Goal: Task Accomplishment & Management: Manage account settings

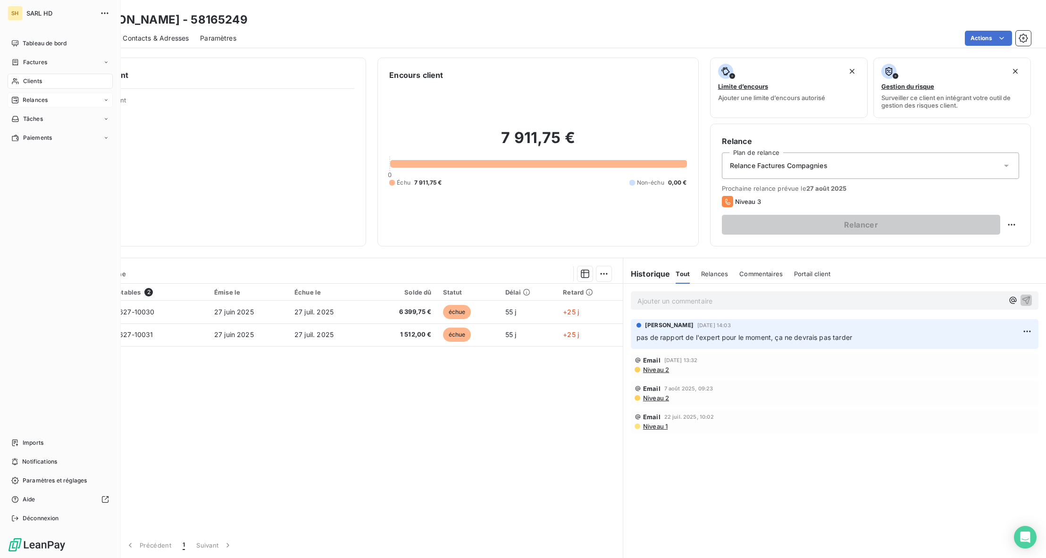
click at [25, 93] on div "Relances" at bounding box center [60, 99] width 105 height 15
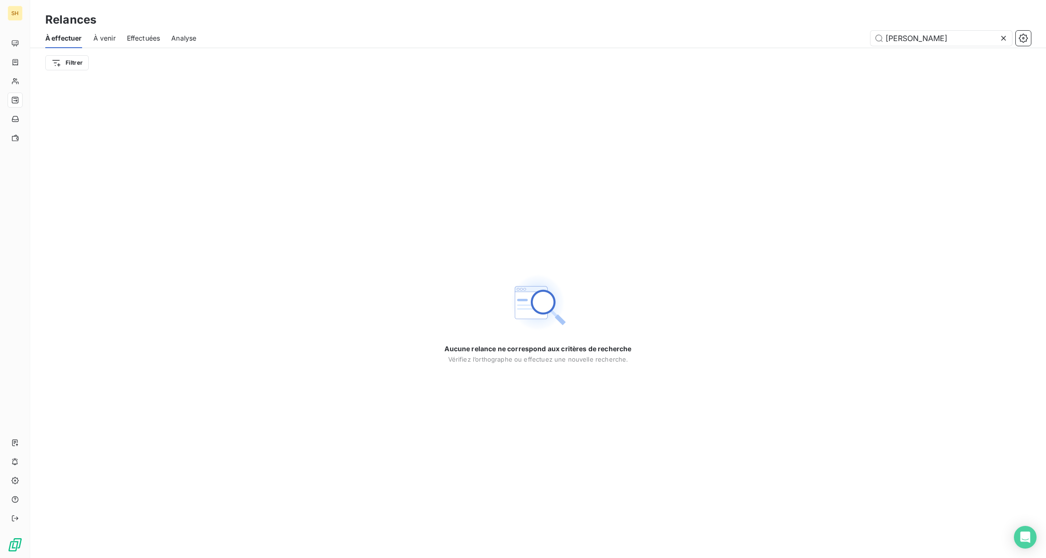
click at [111, 36] on span "À venir" at bounding box center [104, 38] width 22 height 9
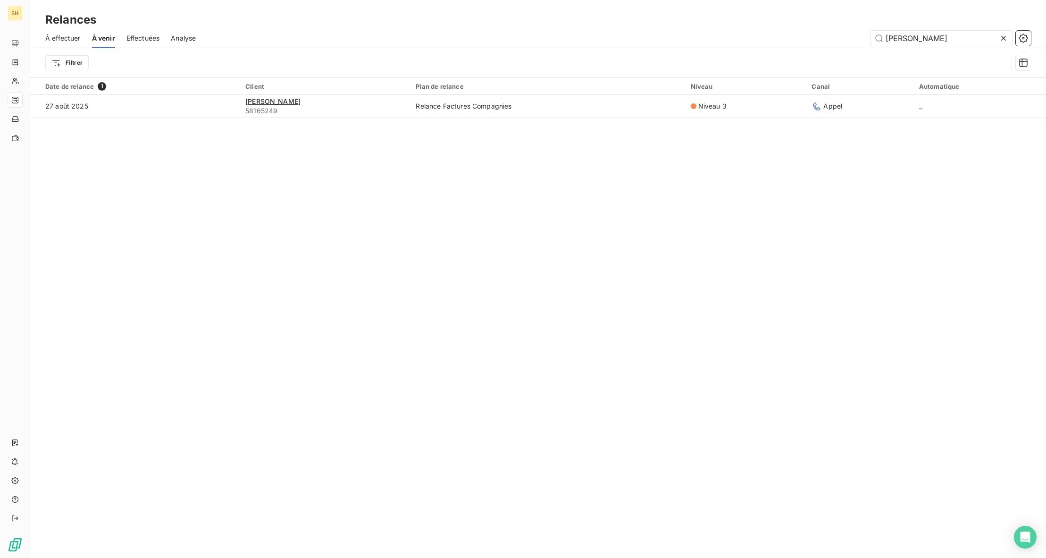
click at [1003, 38] on icon at bounding box center [1003, 38] width 5 height 5
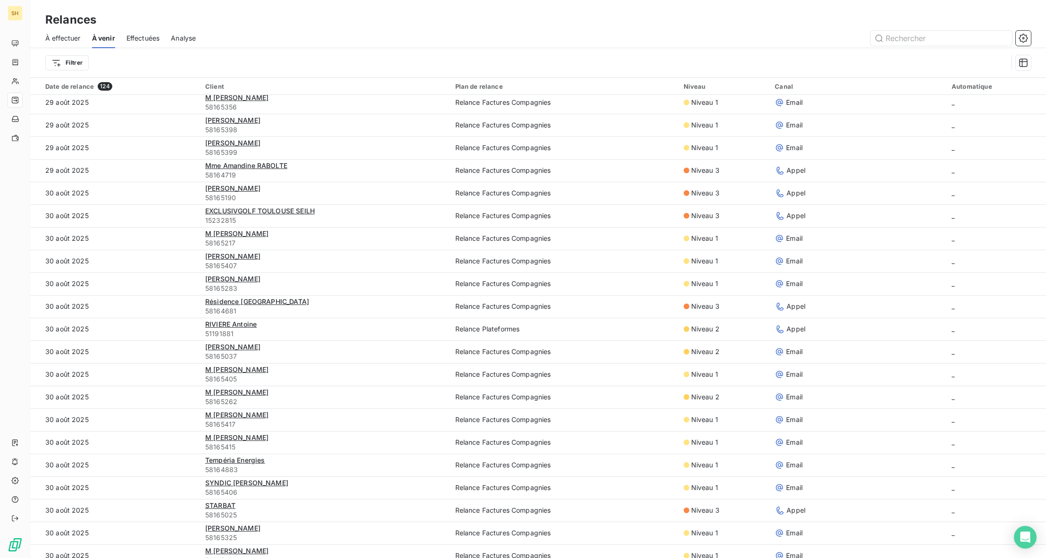
scroll to position [503, 0]
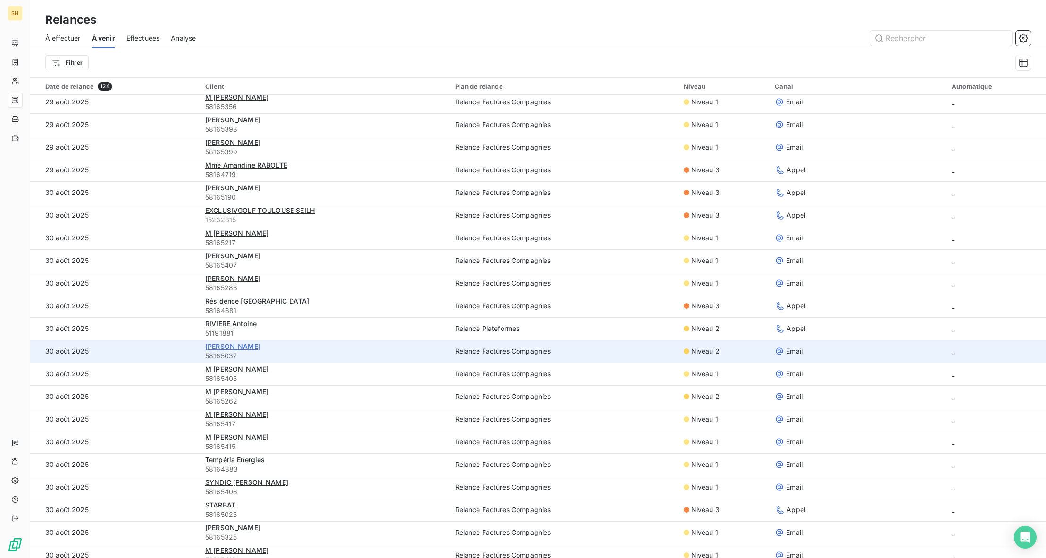
click at [246, 348] on span "[PERSON_NAME]" at bounding box center [232, 346] width 55 height 8
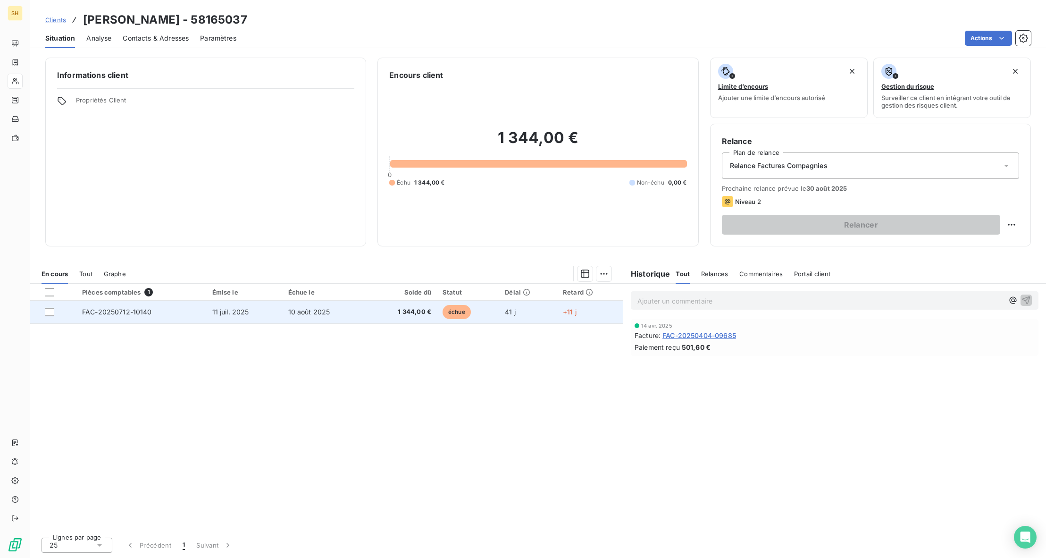
click at [264, 314] on td "11 juil. 2025" at bounding box center [245, 312] width 76 height 23
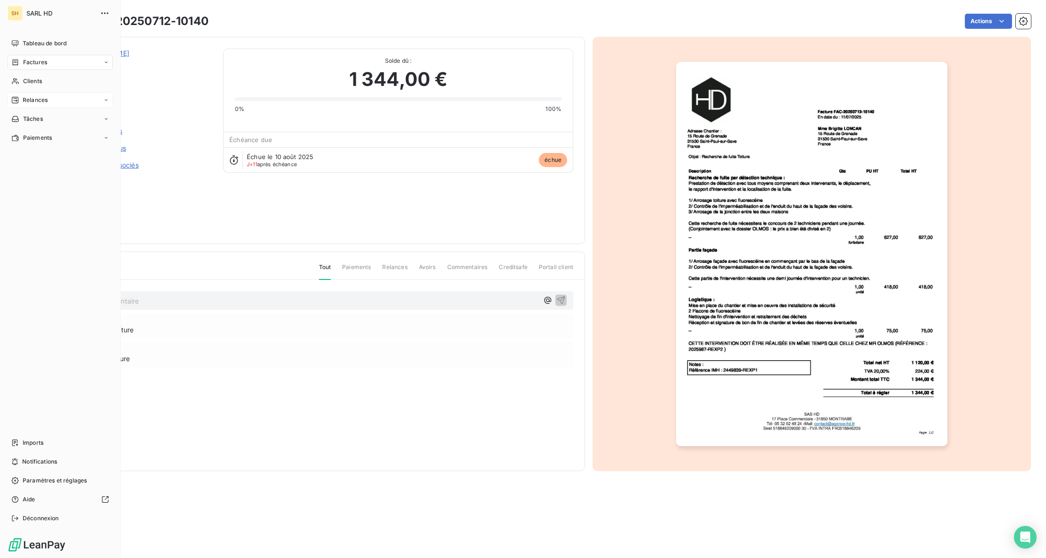
click at [18, 95] on div "Relances" at bounding box center [60, 99] width 105 height 15
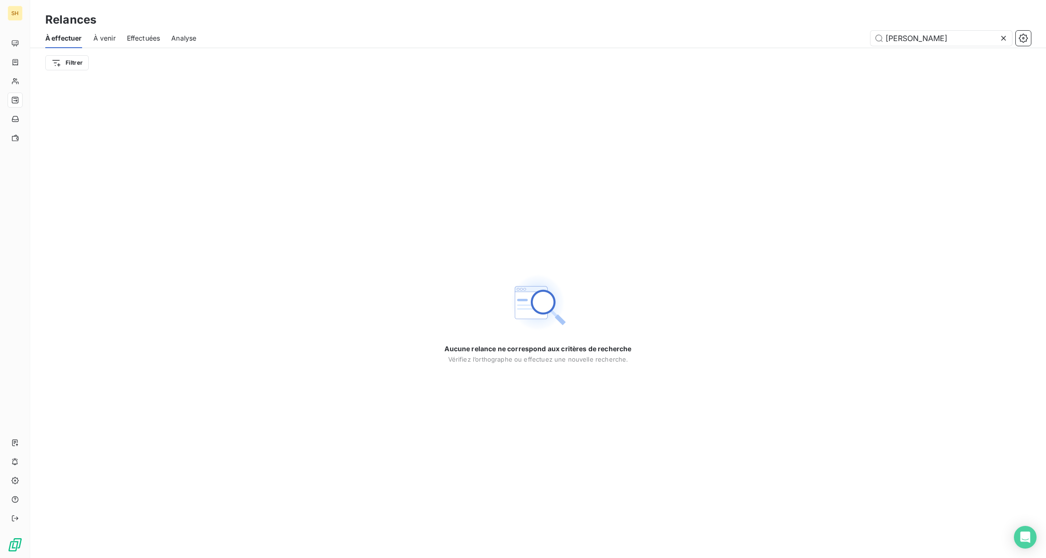
click at [100, 37] on span "À venir" at bounding box center [104, 38] width 22 height 9
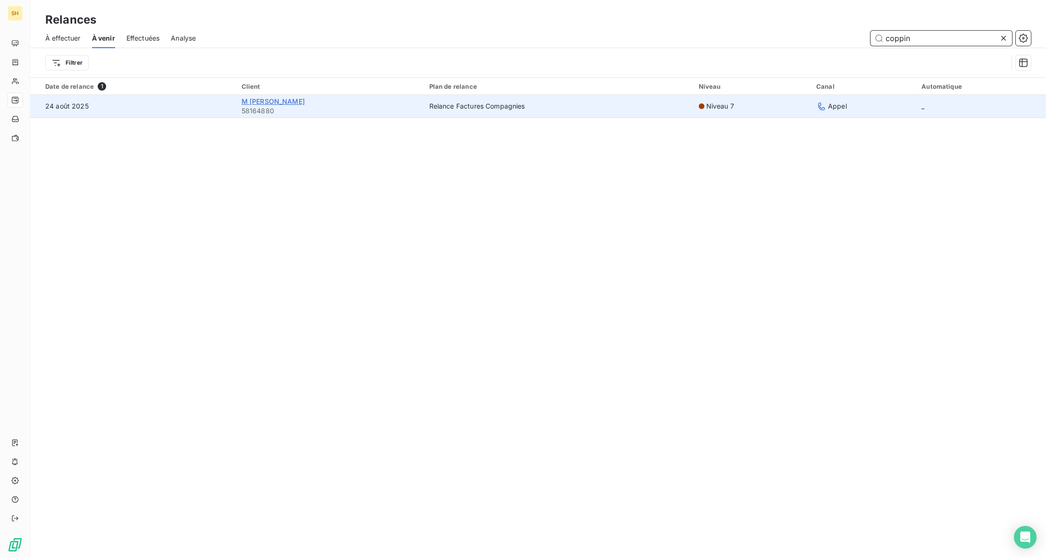
type input "coppin"
click at [268, 101] on span "M [PERSON_NAME]" at bounding box center [273, 101] width 63 height 8
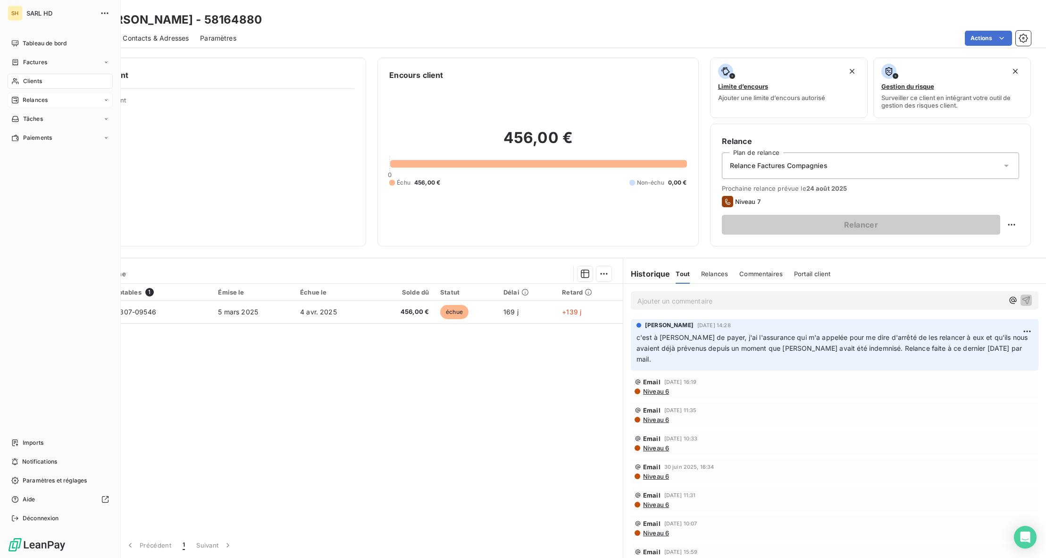
click at [23, 100] on span "Relances" at bounding box center [35, 100] width 25 height 8
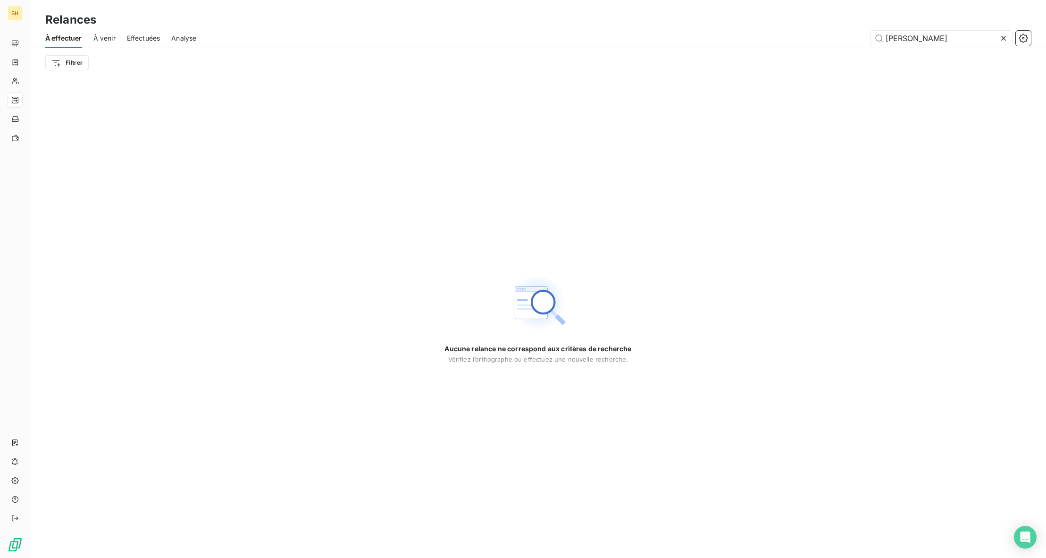
click at [95, 39] on span "À venir" at bounding box center [104, 38] width 22 height 9
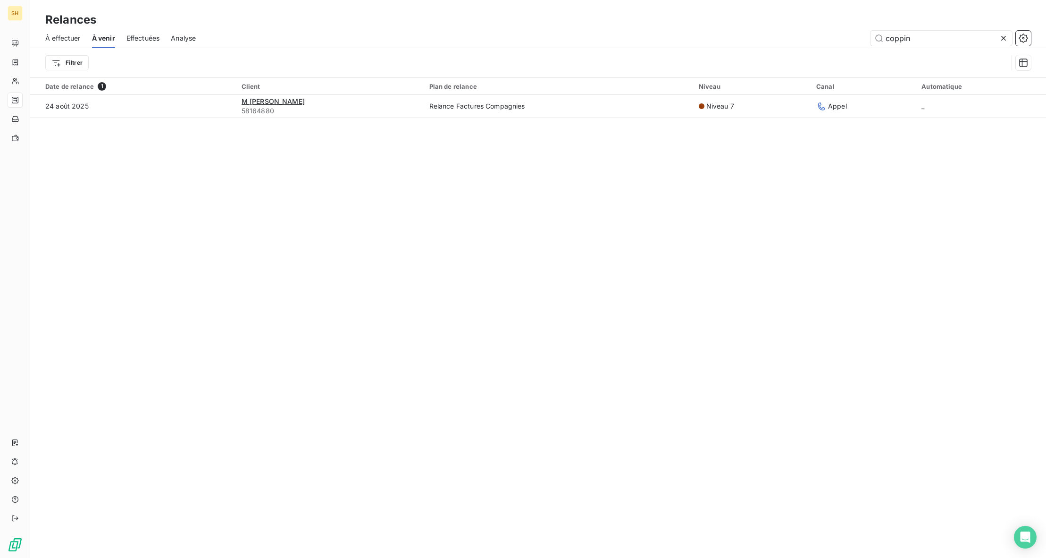
click at [1007, 36] on icon at bounding box center [1003, 38] width 9 height 9
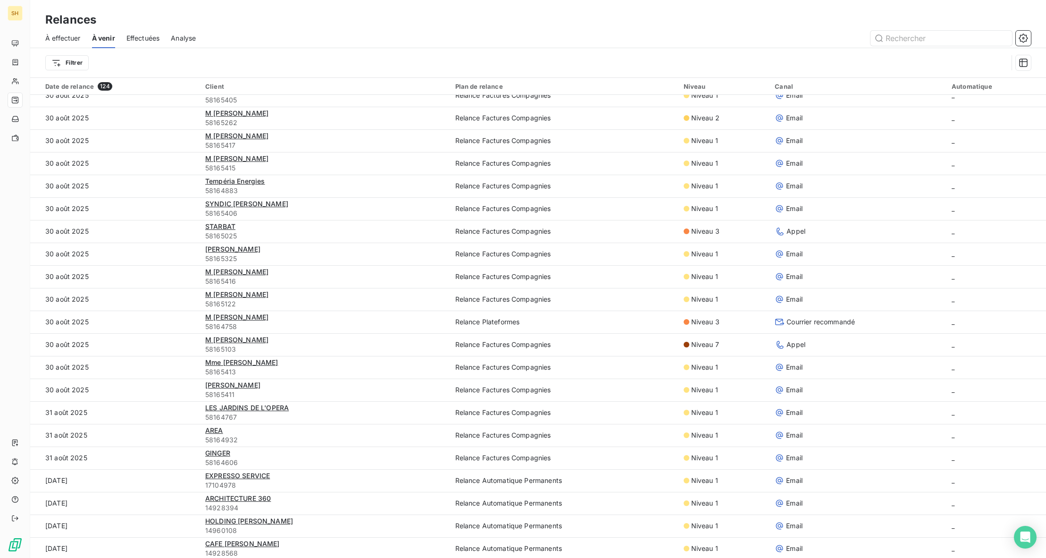
scroll to position [781, 0]
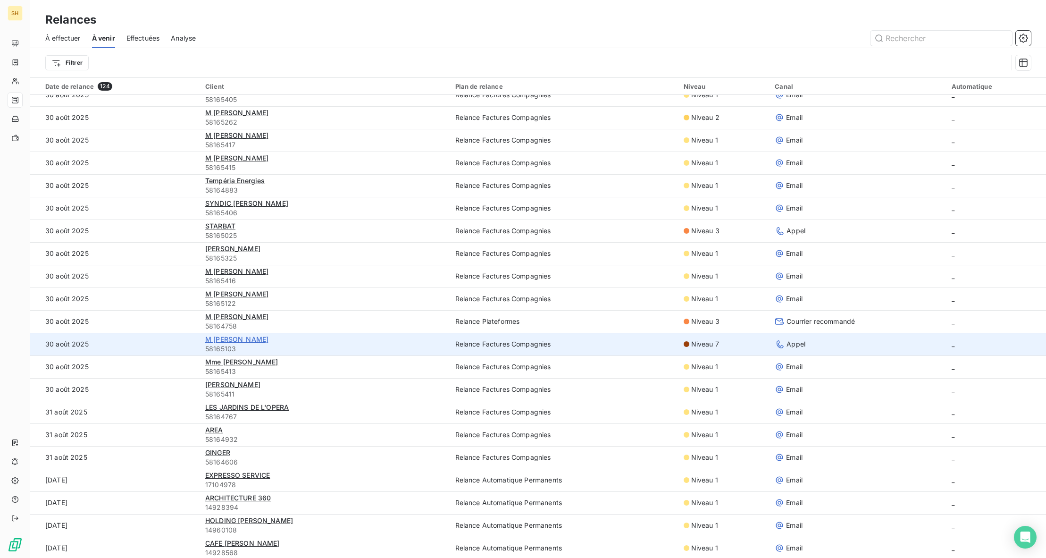
click at [236, 337] on span "M [PERSON_NAME]" at bounding box center [236, 339] width 63 height 8
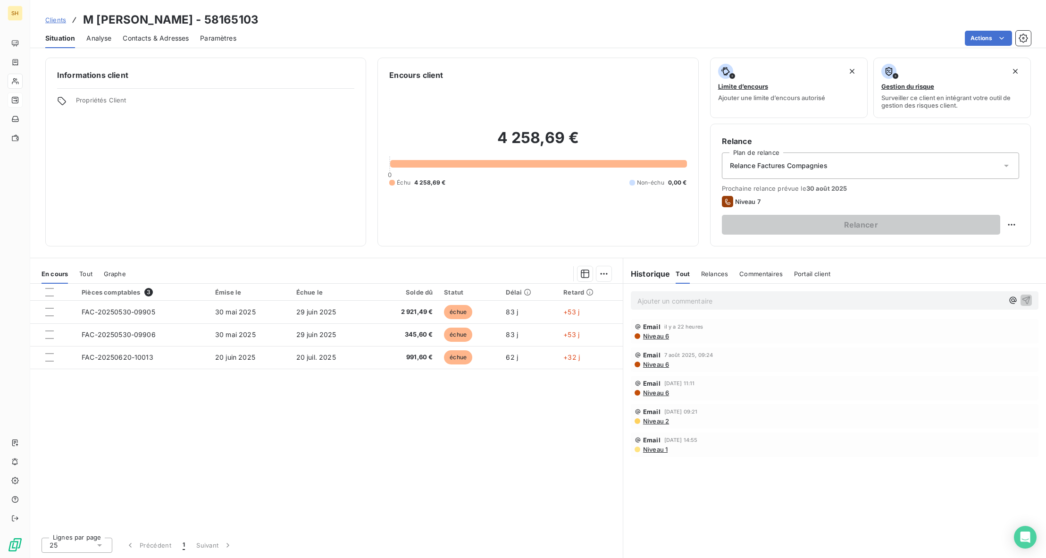
click at [746, 274] on span "Commentaires" at bounding box center [760, 274] width 43 height 8
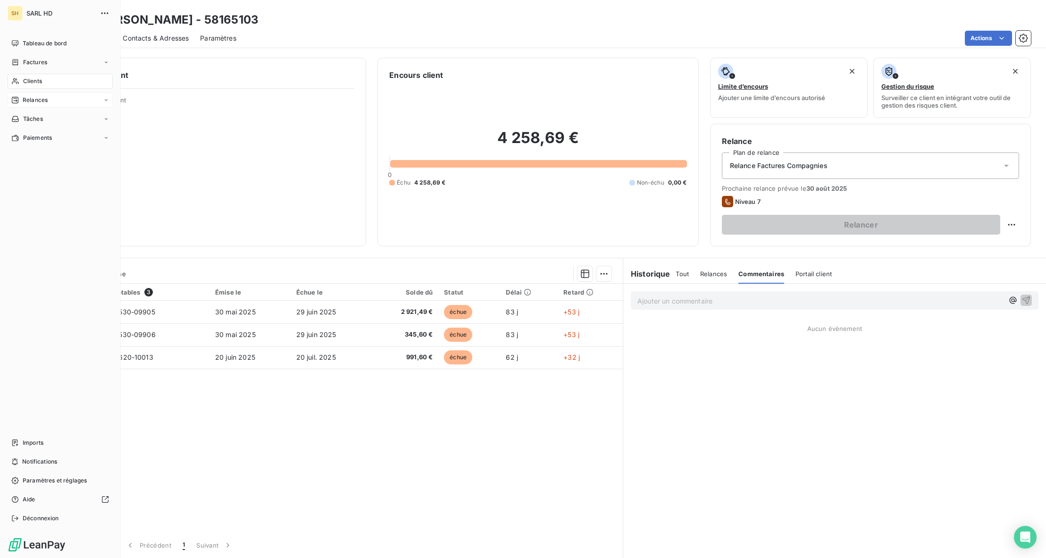
click at [24, 99] on span "Relances" at bounding box center [35, 100] width 25 height 8
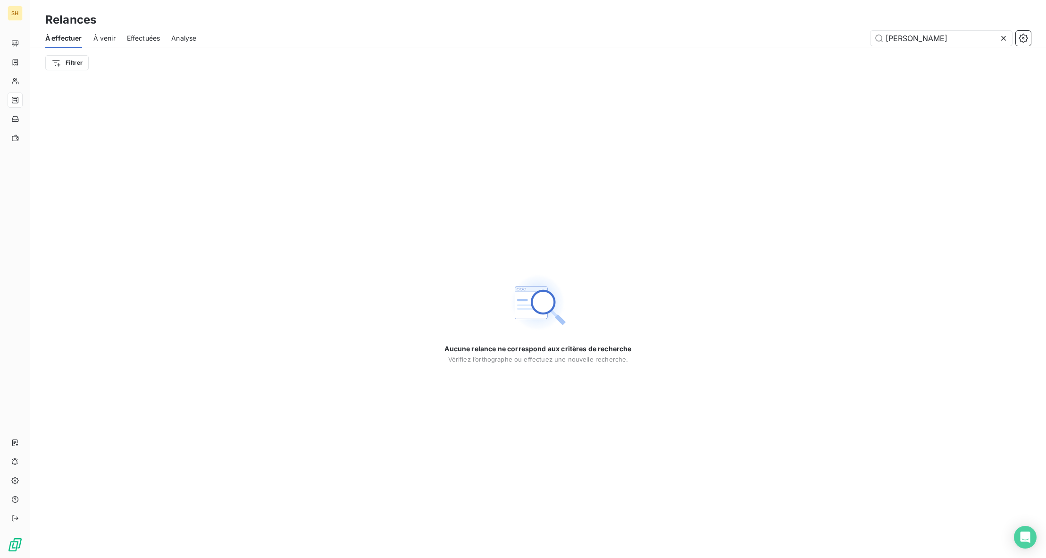
click at [1005, 39] on icon at bounding box center [1003, 38] width 5 height 5
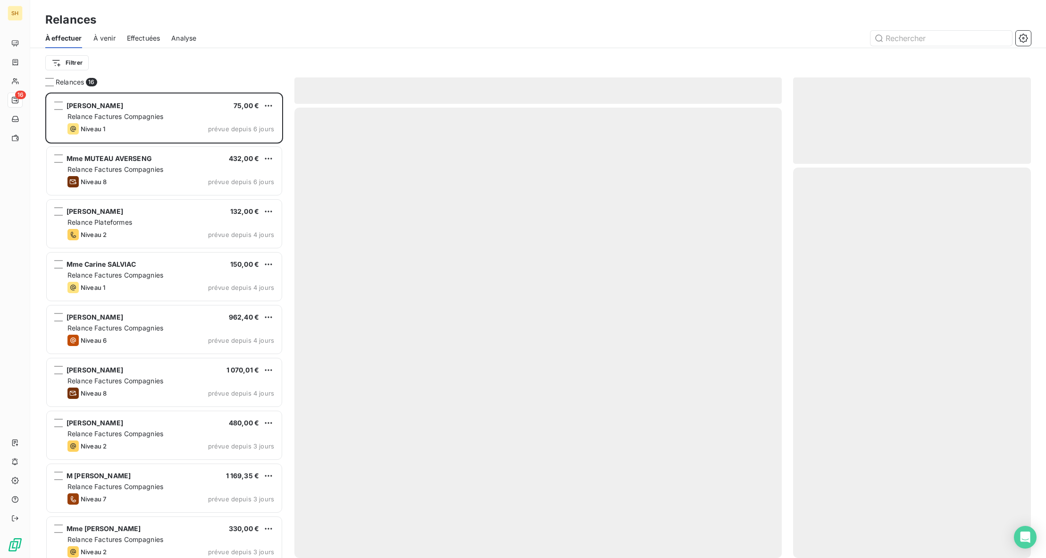
scroll to position [465, 238]
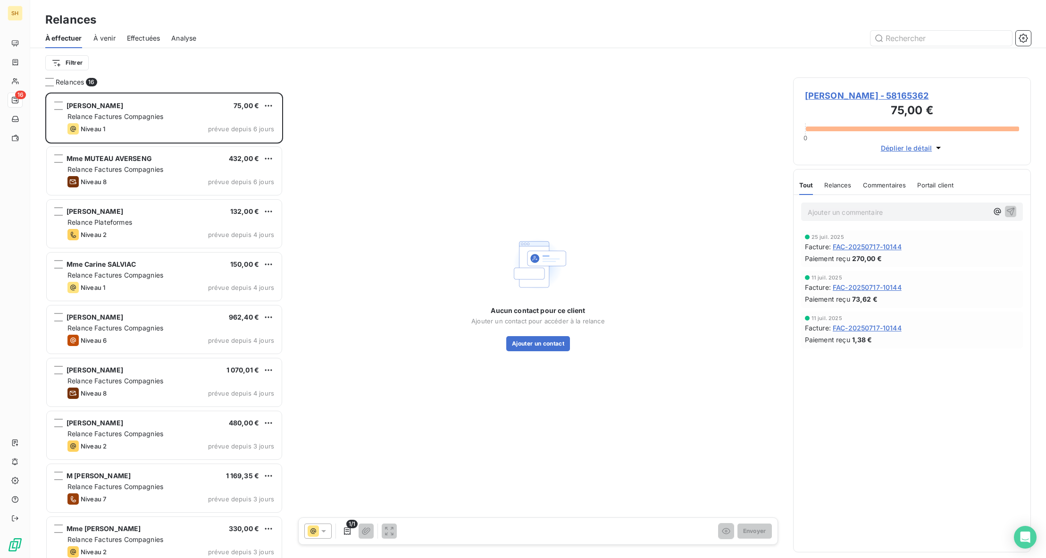
click at [103, 40] on span "À venir" at bounding box center [104, 38] width 22 height 9
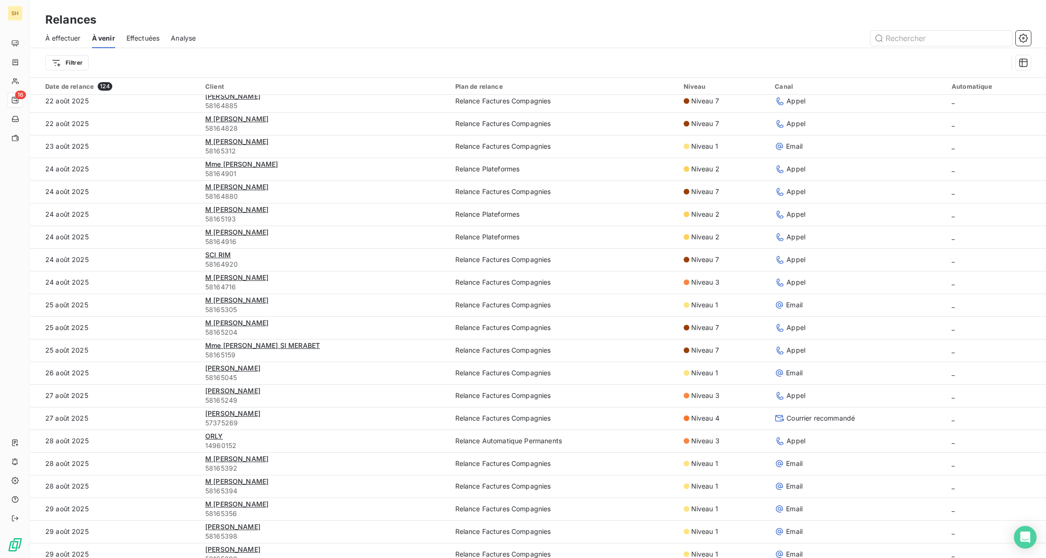
scroll to position [104, 0]
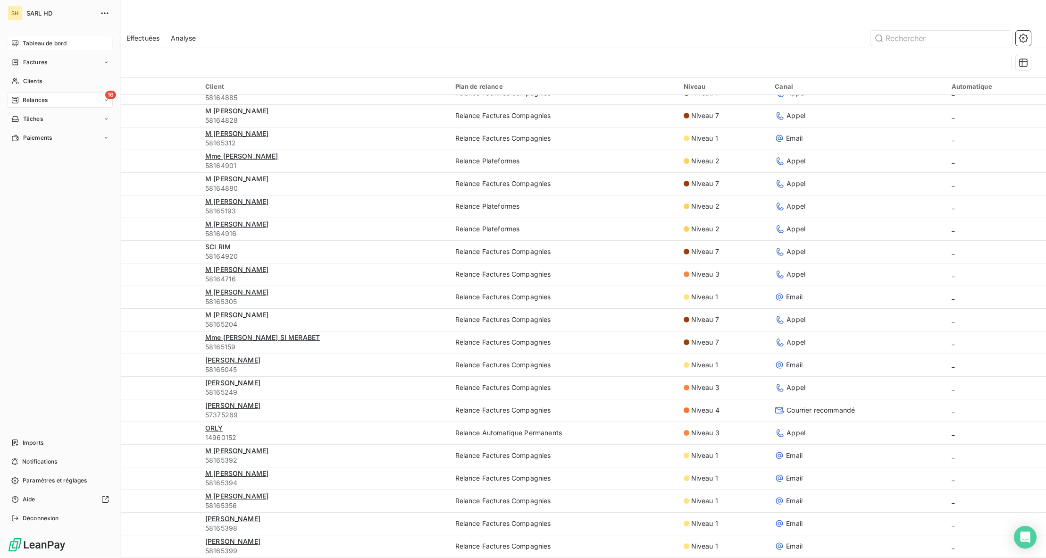
click at [32, 47] on span "Tableau de bord" at bounding box center [45, 43] width 44 height 8
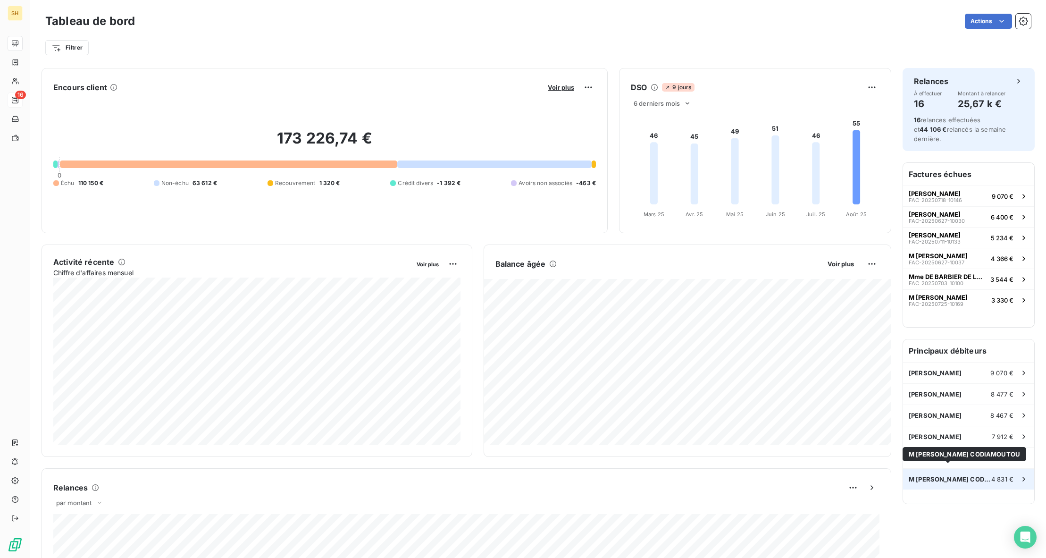
click at [968, 475] on span "M [PERSON_NAME] CODIAMOUTOU" at bounding box center [950, 479] width 83 height 8
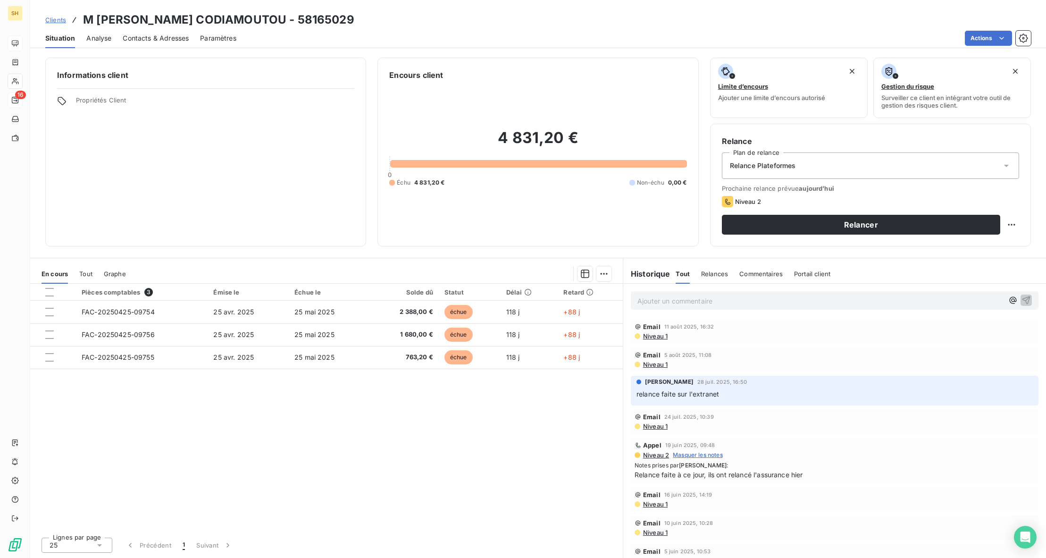
click at [725, 276] on span "Relances" at bounding box center [714, 274] width 27 height 8
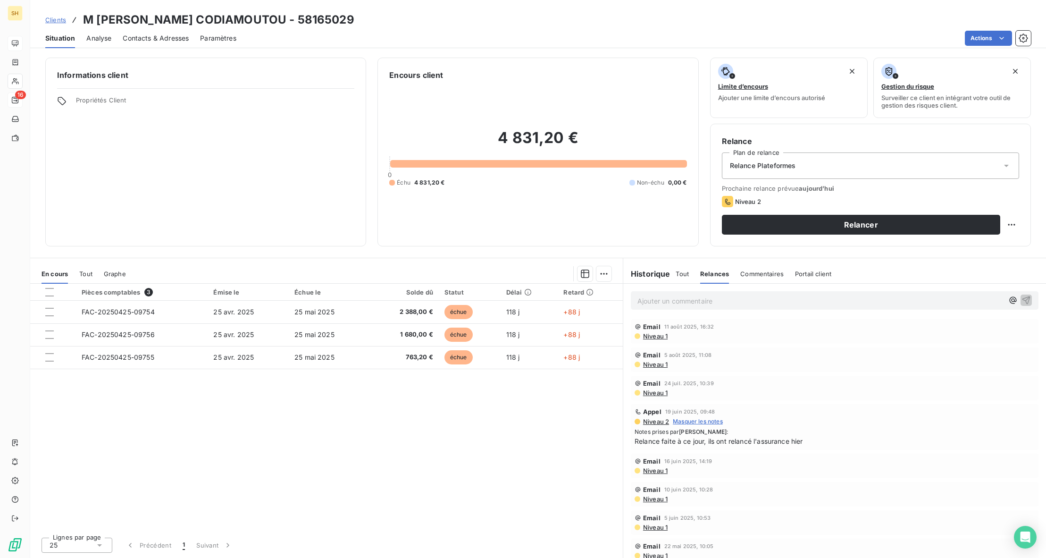
click at [144, 41] on span "Contacts & Adresses" at bounding box center [156, 38] width 66 height 9
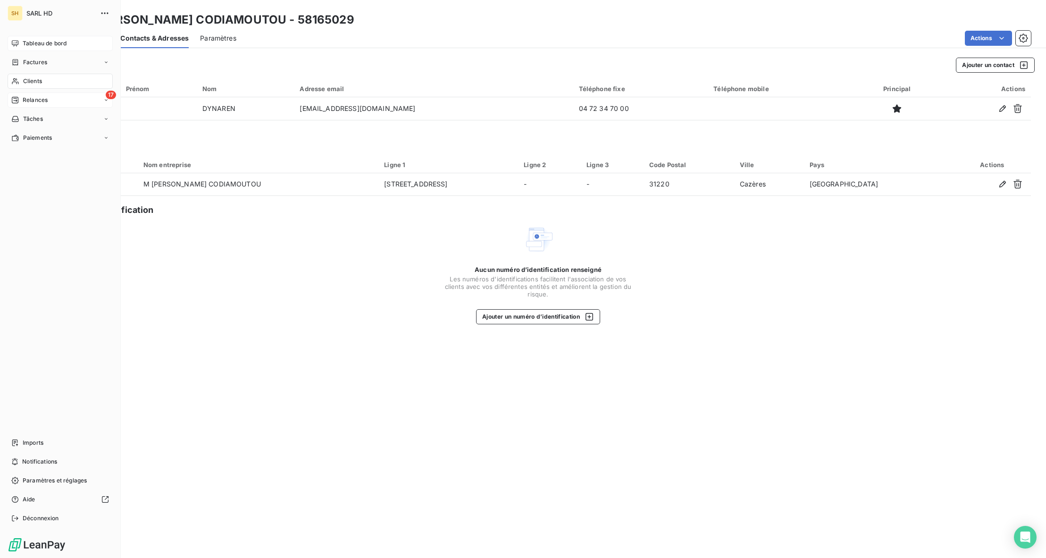
click at [16, 103] on icon at bounding box center [15, 100] width 7 height 7
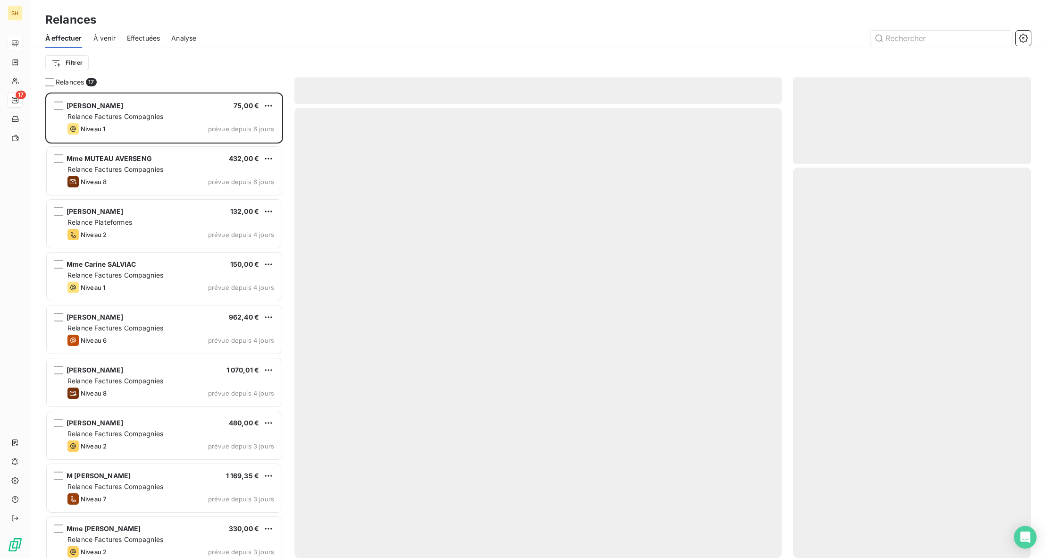
scroll to position [465, 238]
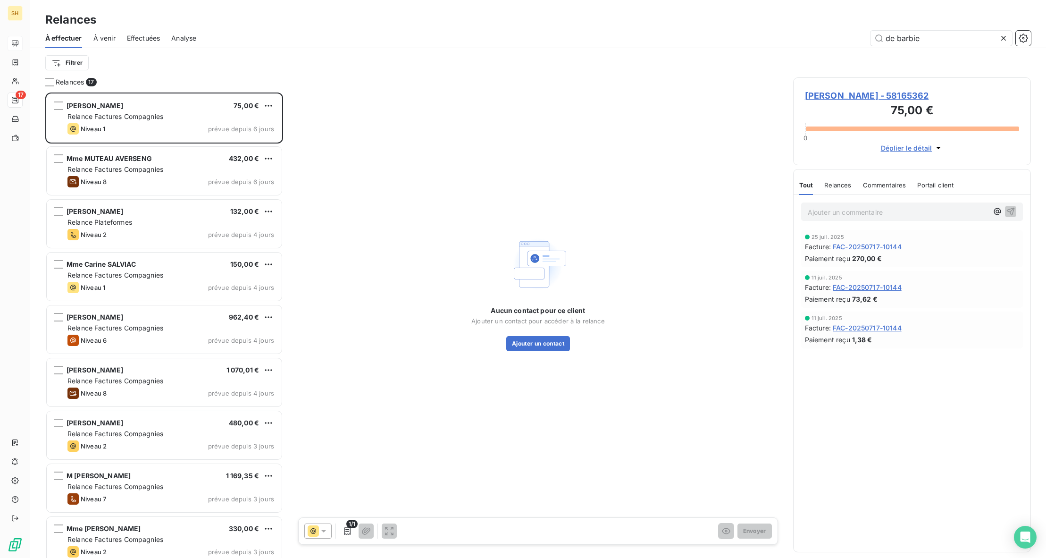
type input "de barbier"
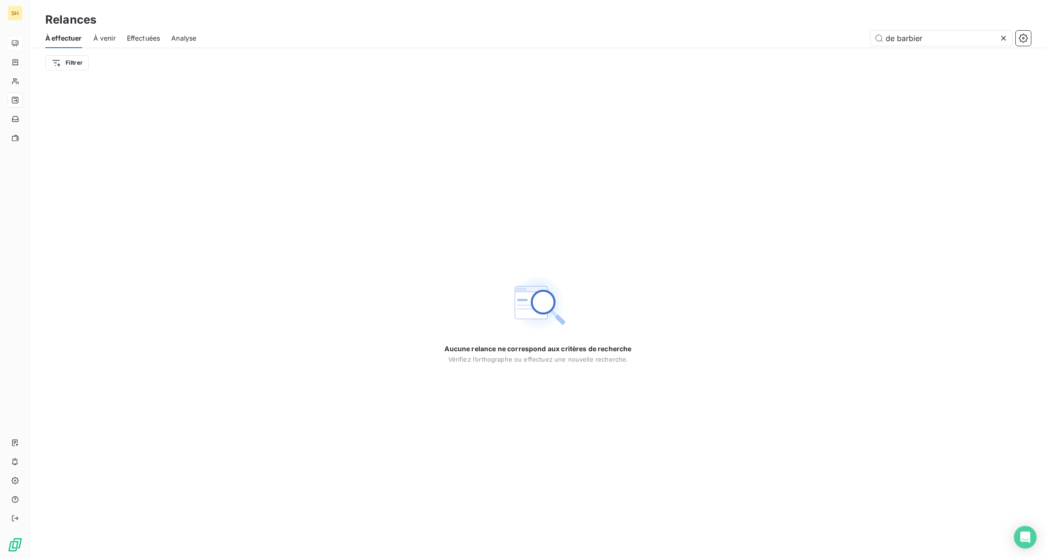
drag, startPoint x: 102, startPoint y: 34, endPoint x: 135, endPoint y: 41, distance: 33.3
click at [102, 34] on span "À venir" at bounding box center [104, 38] width 22 height 9
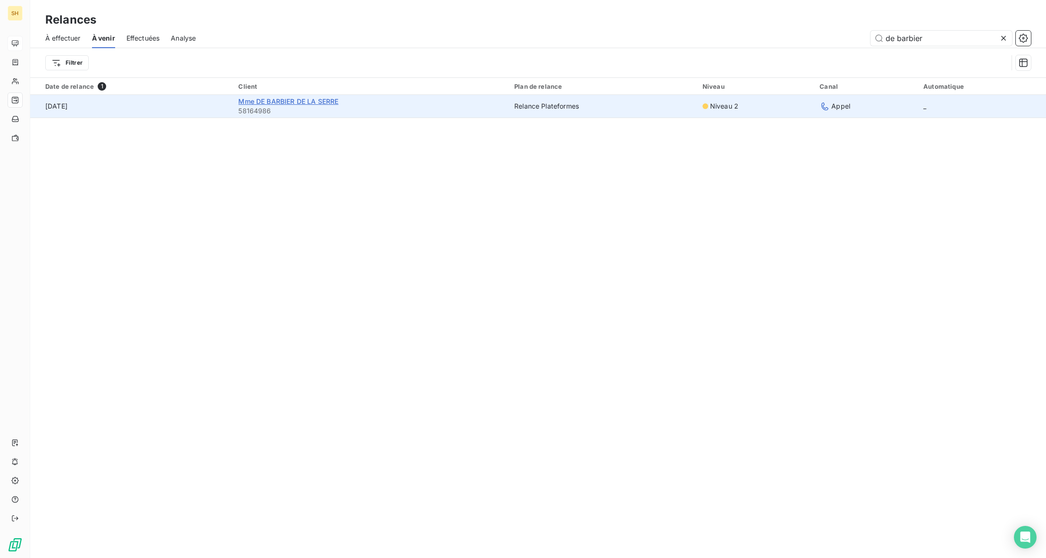
type input "de barbier"
click at [306, 100] on span "Mme DE BARBIER DE LA SERRE" at bounding box center [288, 101] width 100 height 8
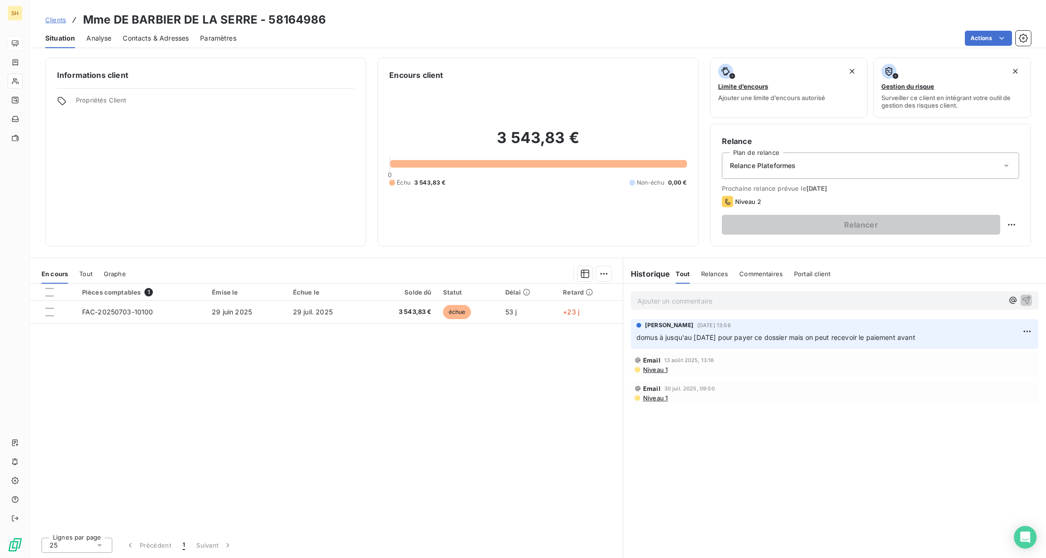
click at [755, 272] on span "Commentaires" at bounding box center [760, 274] width 43 height 8
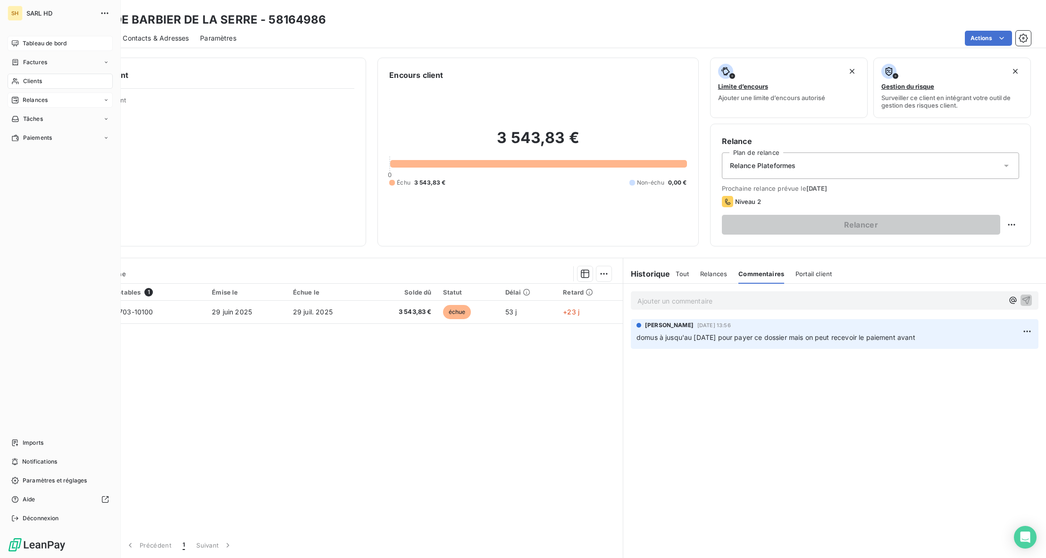
click at [25, 99] on span "Relances" at bounding box center [35, 100] width 25 height 8
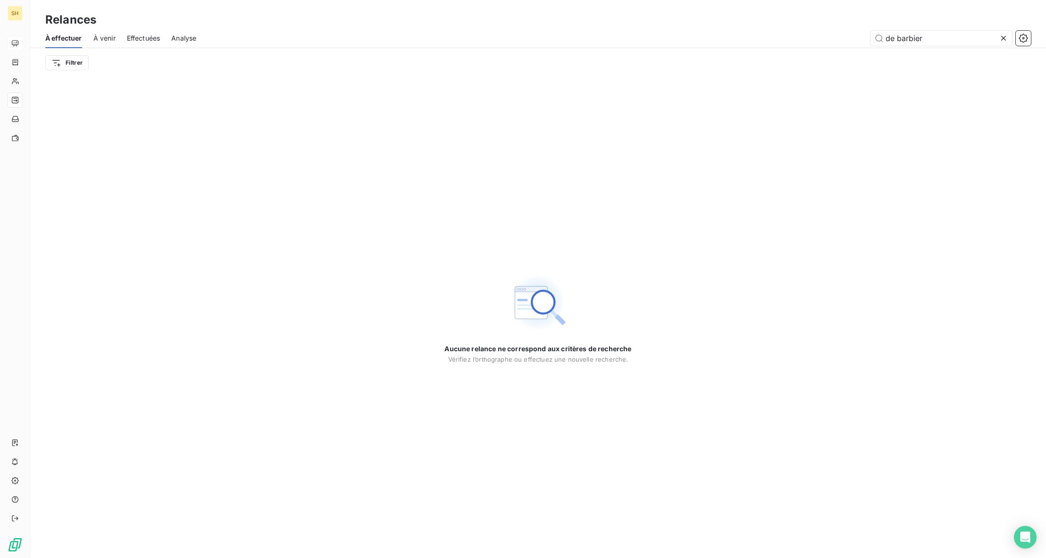
click at [108, 37] on span "À venir" at bounding box center [104, 38] width 22 height 9
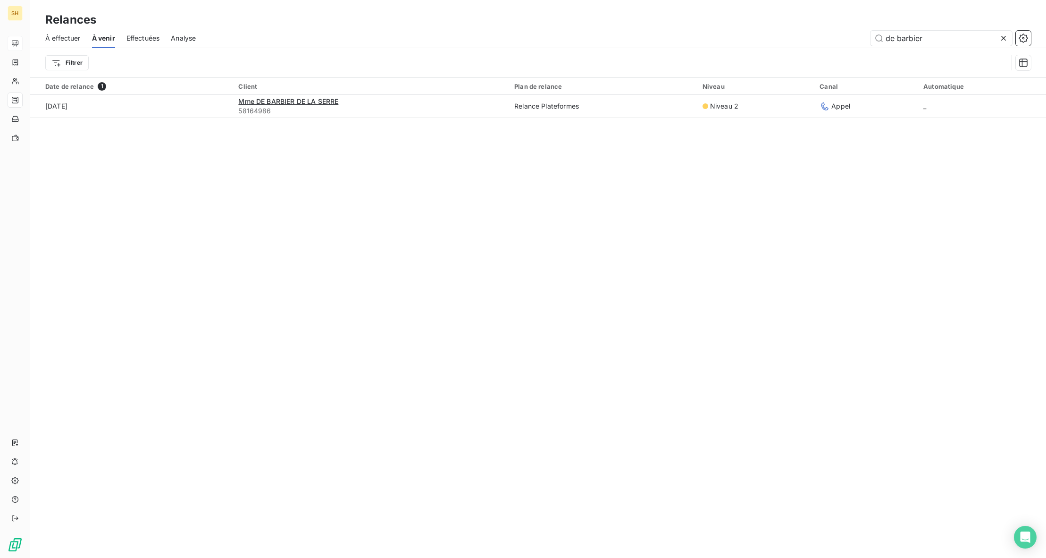
click at [1008, 37] on div at bounding box center [1005, 38] width 13 height 15
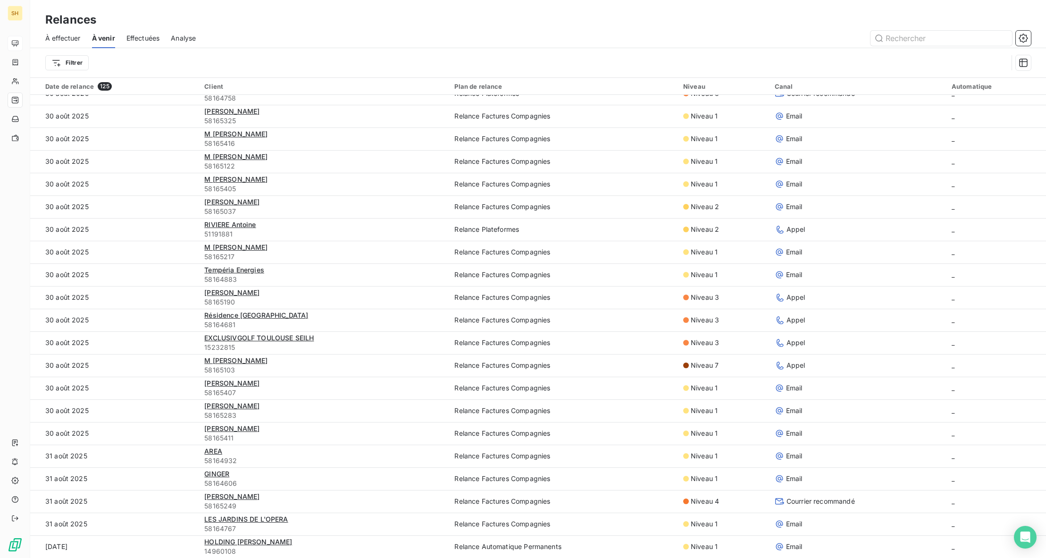
scroll to position [718, 0]
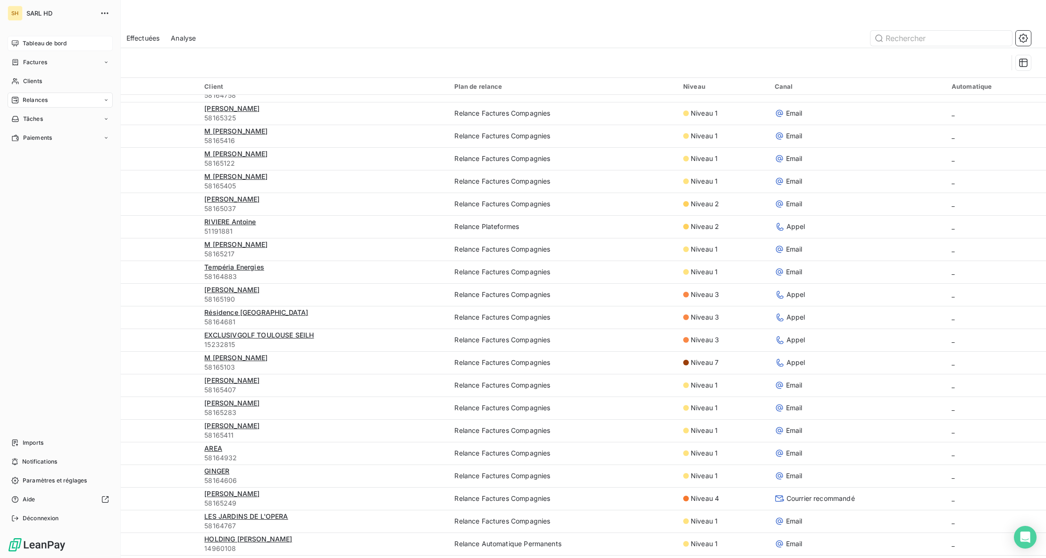
drag, startPoint x: 19, startPoint y: 34, endPoint x: 22, endPoint y: 42, distance: 8.2
click at [19, 34] on div "SH SARL HD Tableau de bord Factures Clients Relances Tâches Paiements Imports N…" at bounding box center [60, 279] width 121 height 558
click at [22, 42] on div "Tableau de bord" at bounding box center [60, 43] width 105 height 15
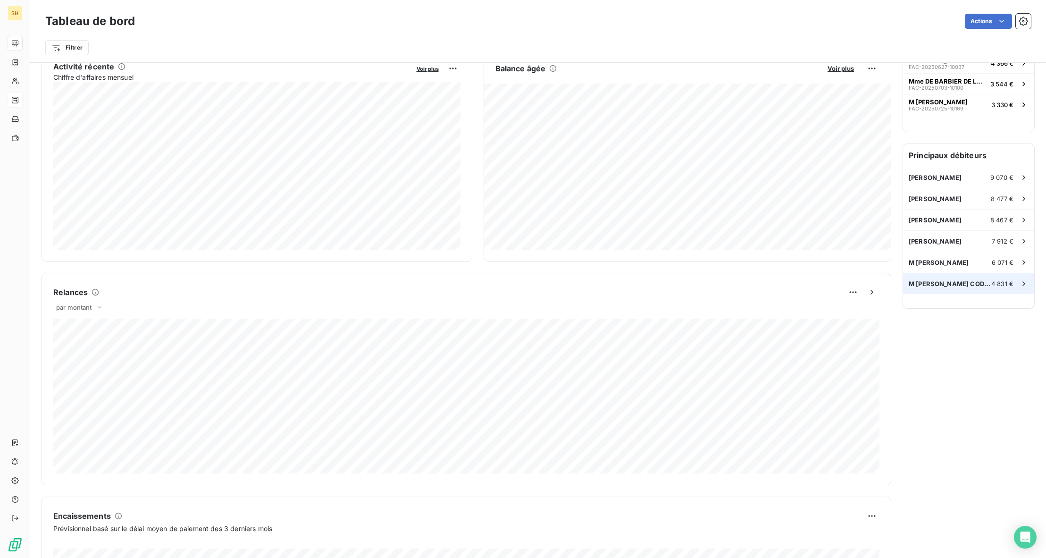
scroll to position [144, 0]
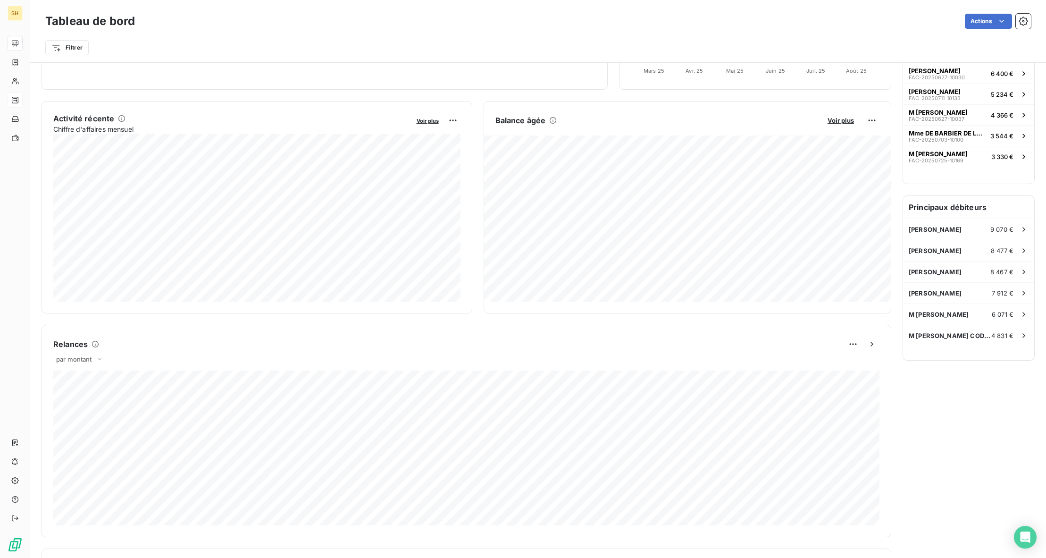
click at [940, 200] on h6 "Principaux débiteurs" at bounding box center [968, 207] width 131 height 23
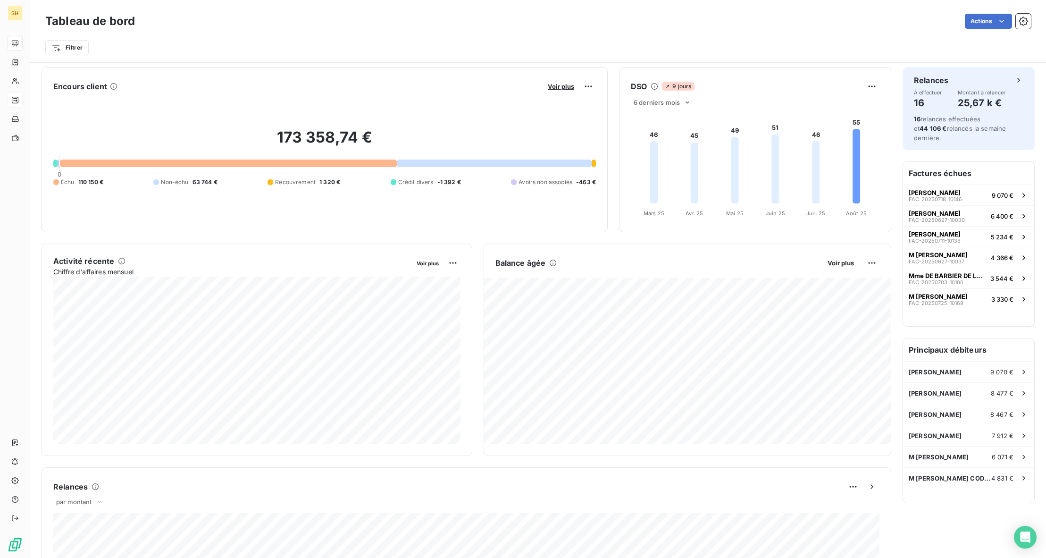
scroll to position [0, 0]
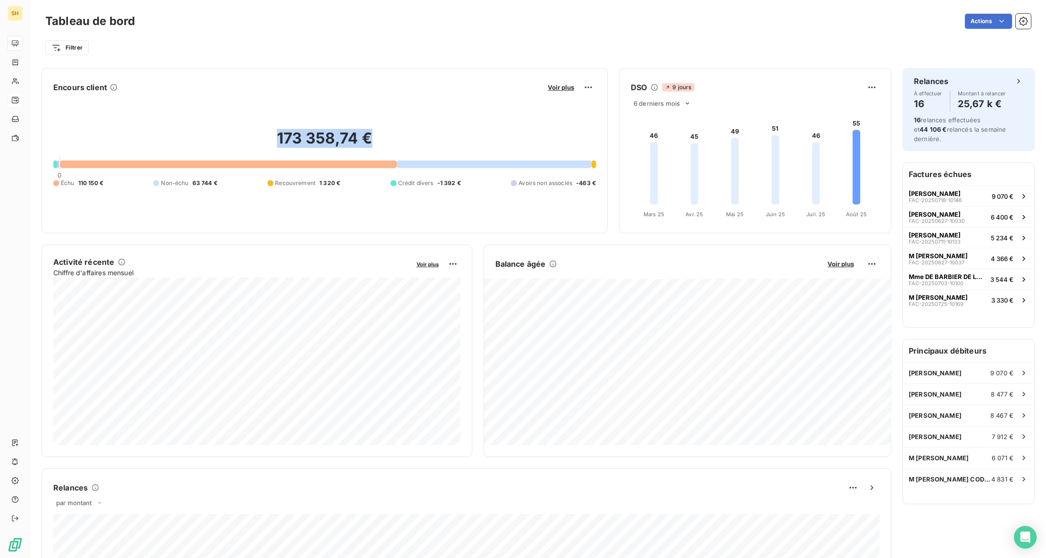
drag, startPoint x: 257, startPoint y: 131, endPoint x: 404, endPoint y: 142, distance: 147.6
click at [404, 142] on h2 "173 358,74 €" at bounding box center [324, 143] width 543 height 28
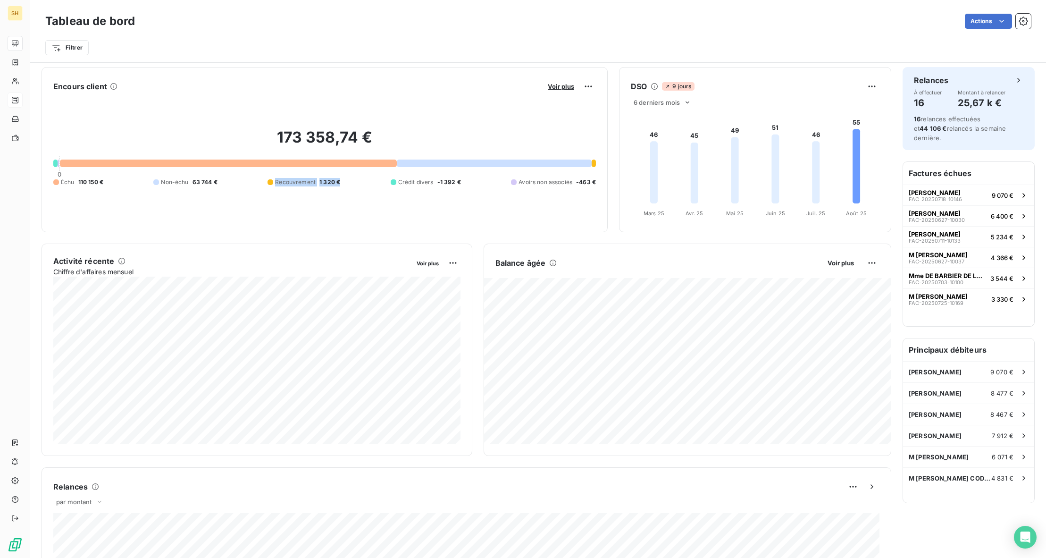
drag, startPoint x: 347, startPoint y: 181, endPoint x: 262, endPoint y: 184, distance: 85.0
click at [262, 184] on div "Échu 110 150 € Non-échu 63 744 € Recouvrement 1 320 € Crédit divers -1 392 € Av…" at bounding box center [324, 182] width 543 height 8
click at [531, 143] on h2 "173 358,74 €" at bounding box center [324, 141] width 543 height 28
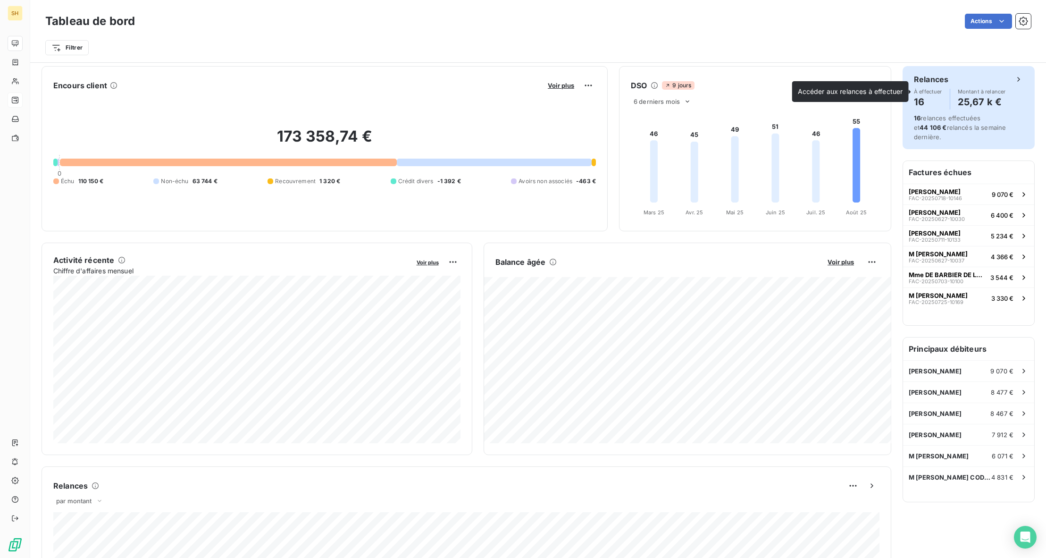
click at [994, 103] on h4 "25,67 k €" at bounding box center [982, 101] width 48 height 15
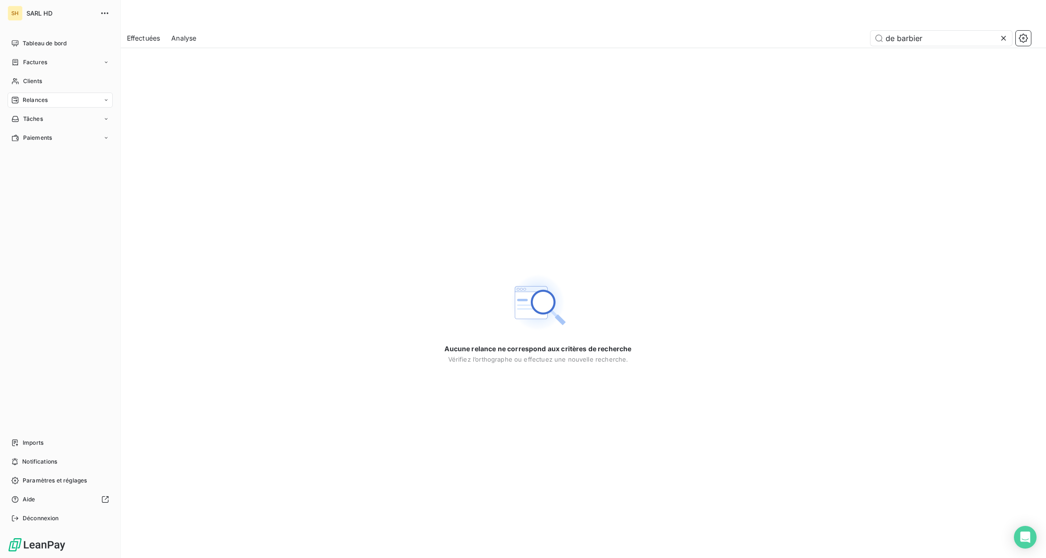
click at [24, 101] on span "Relances" at bounding box center [35, 100] width 25 height 8
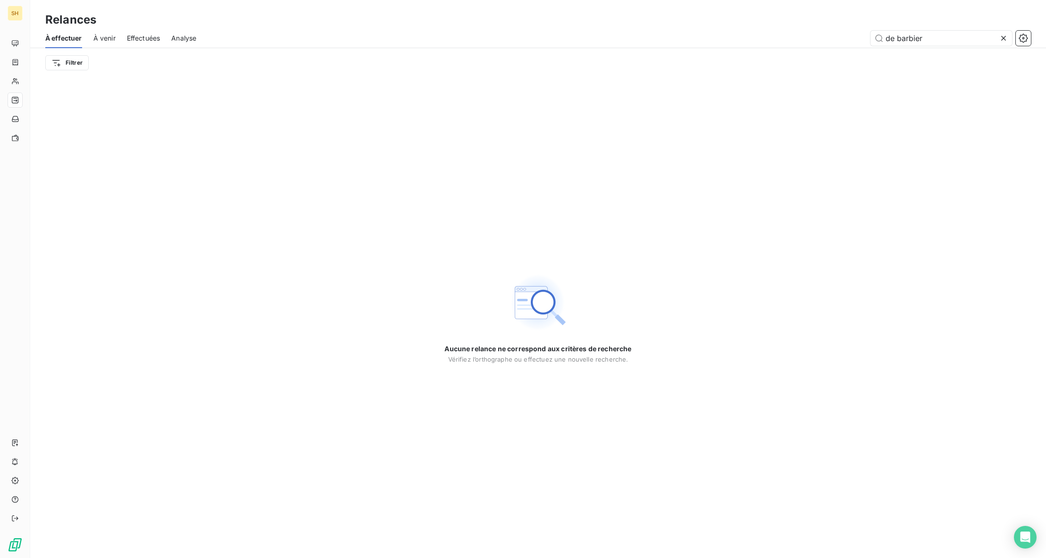
click at [74, 42] on span "À effectuer" at bounding box center [63, 38] width 37 height 9
click at [1007, 38] on icon at bounding box center [1003, 38] width 9 height 9
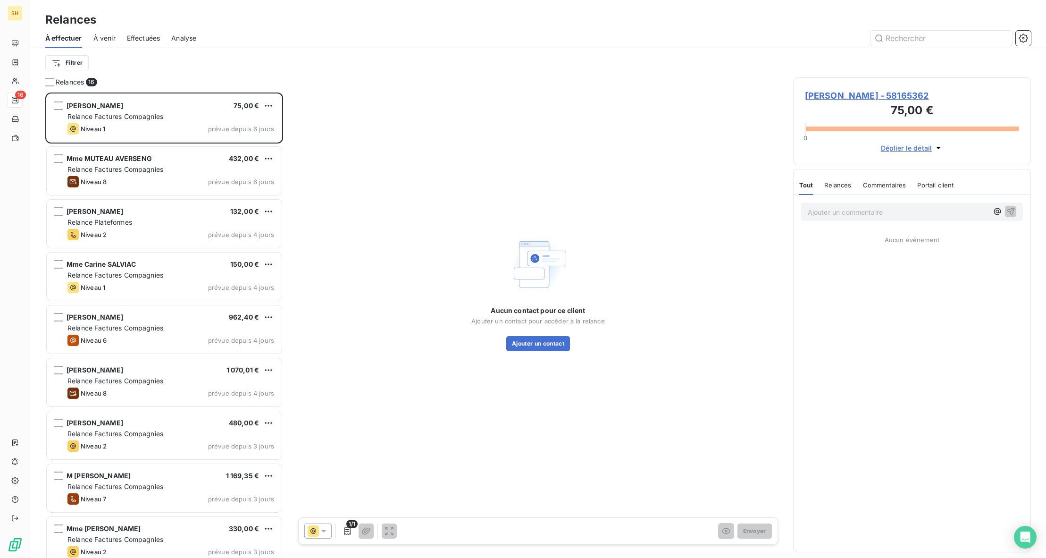
scroll to position [465, 238]
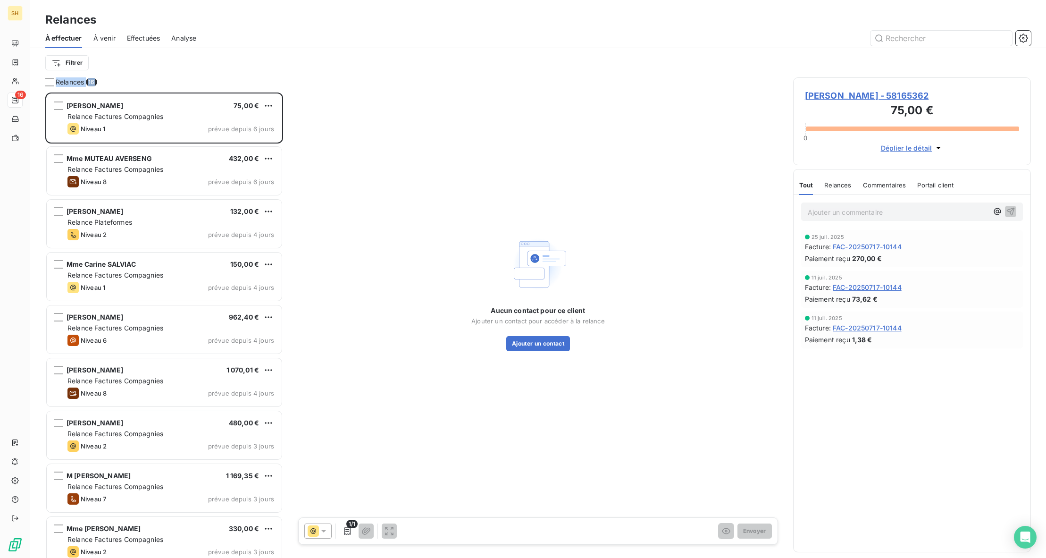
drag, startPoint x: 101, startPoint y: 84, endPoint x: 53, endPoint y: 86, distance: 47.7
click at [53, 86] on div "Relances 16" at bounding box center [164, 81] width 238 height 9
click at [140, 81] on div "Relances 16" at bounding box center [164, 81] width 238 height 9
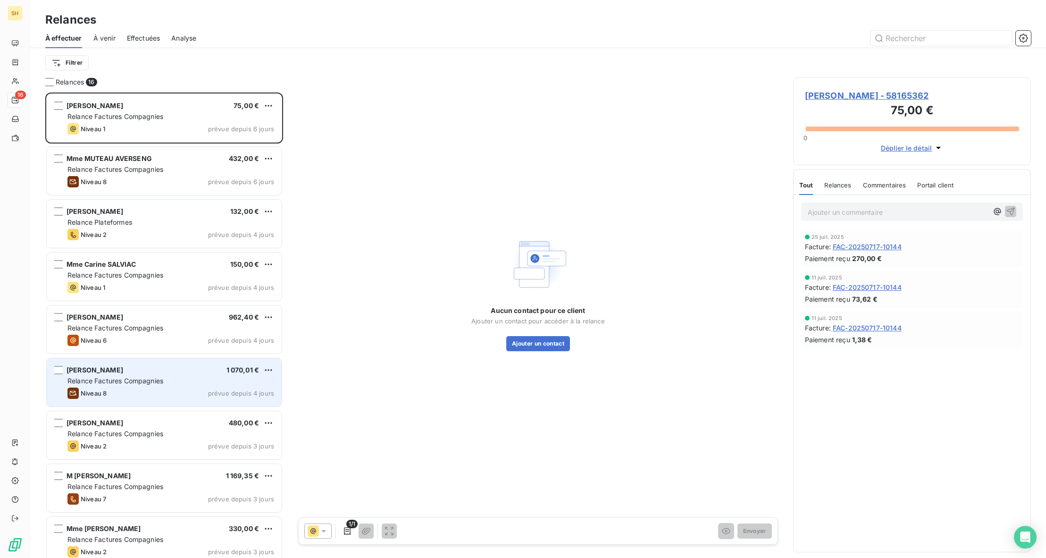
scroll to position [381, 0]
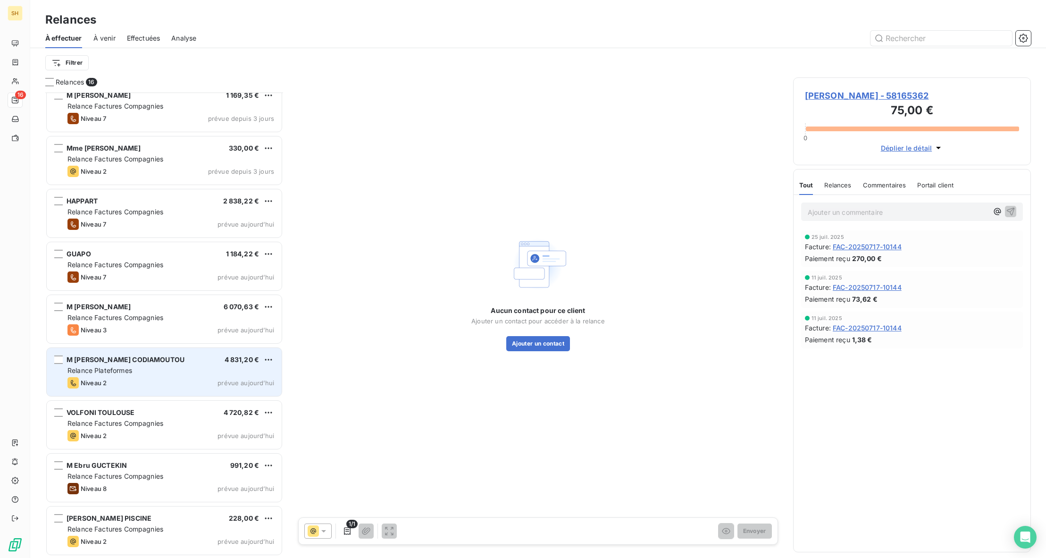
click at [168, 379] on div "Niveau 2 prévue aujourd’hui" at bounding box center [170, 382] width 207 height 11
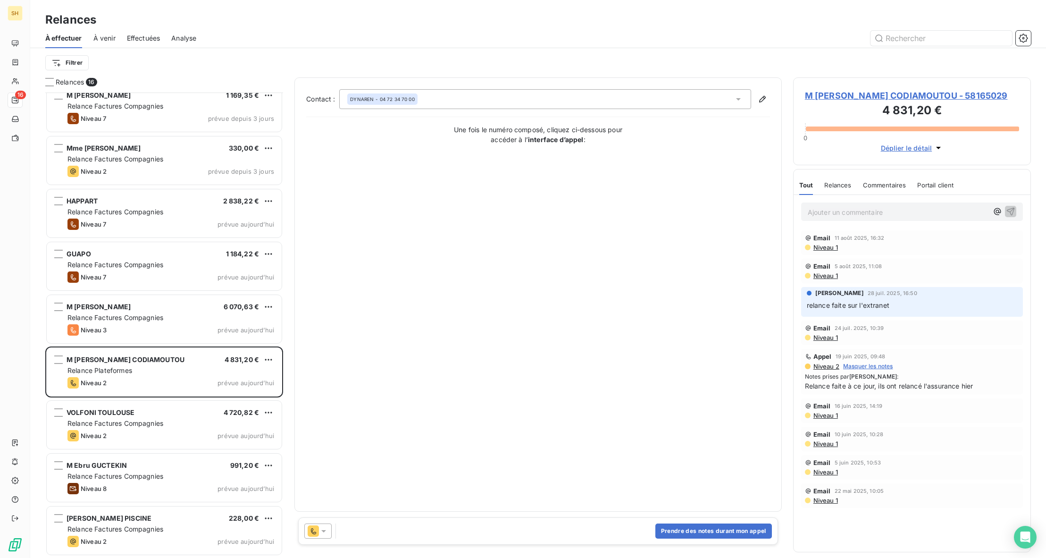
click at [874, 188] on span "Commentaires" at bounding box center [884, 185] width 43 height 8
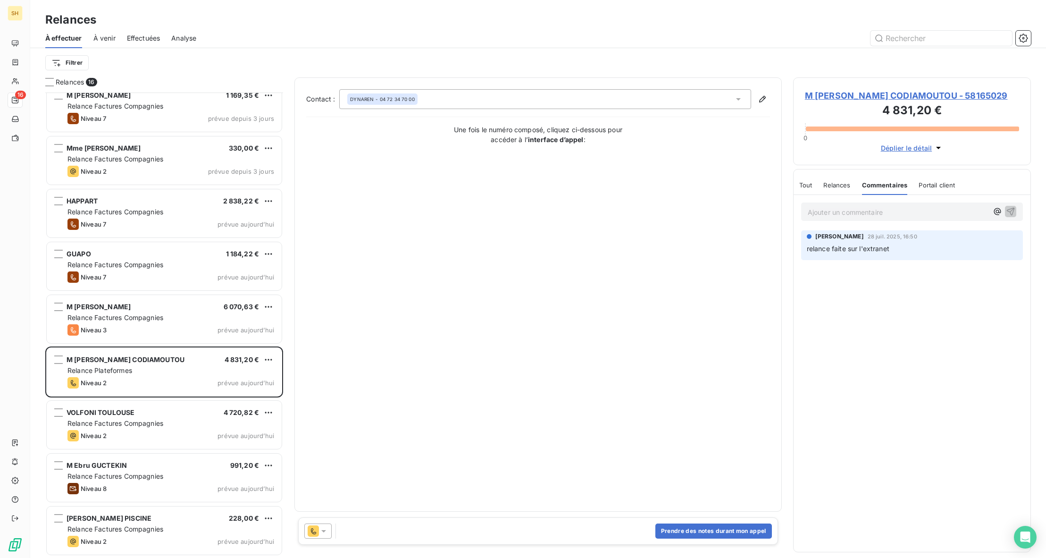
click at [866, 216] on p "Ajouter un commentaire ﻿" at bounding box center [898, 212] width 180 height 12
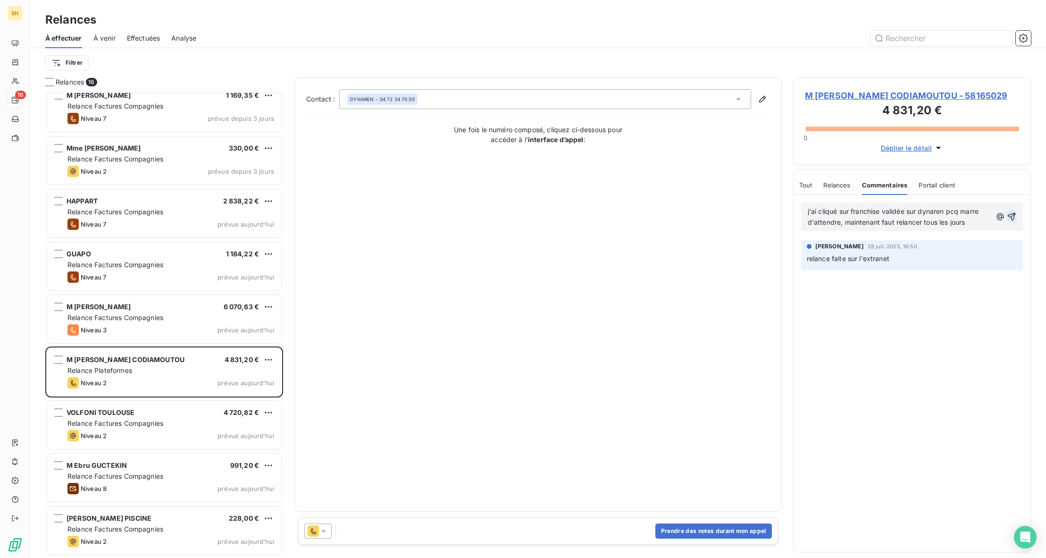
click at [1016, 215] on div "j'ai cliqué sur franchise validée sur dynaren pcq marre d'attendre, maintenant …" at bounding box center [912, 216] width 222 height 28
click at [1014, 216] on icon "button" at bounding box center [1012, 217] width 8 height 8
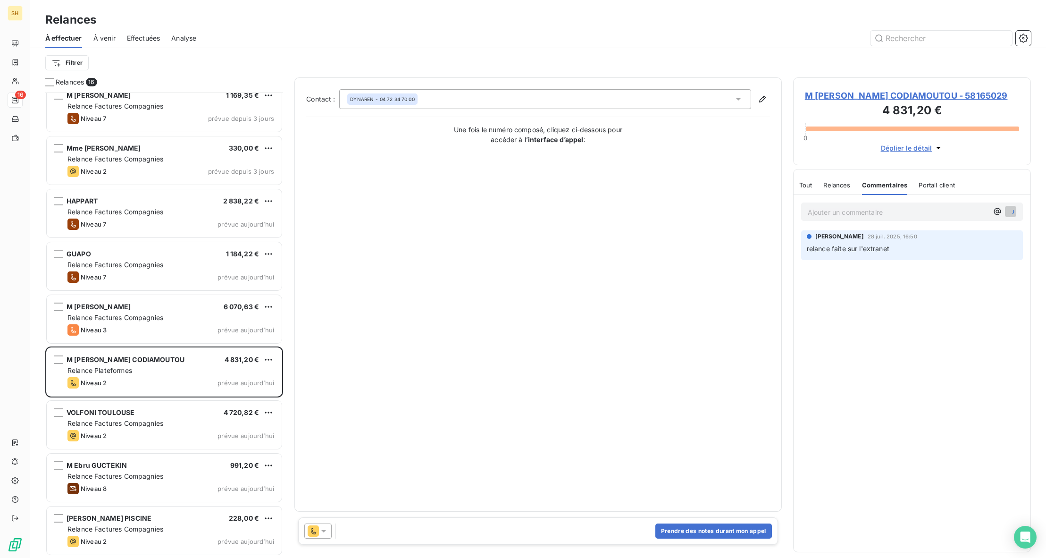
click at [861, 92] on span "M [PERSON_NAME] CODIAMOUTOU - 58165029" at bounding box center [912, 95] width 214 height 13
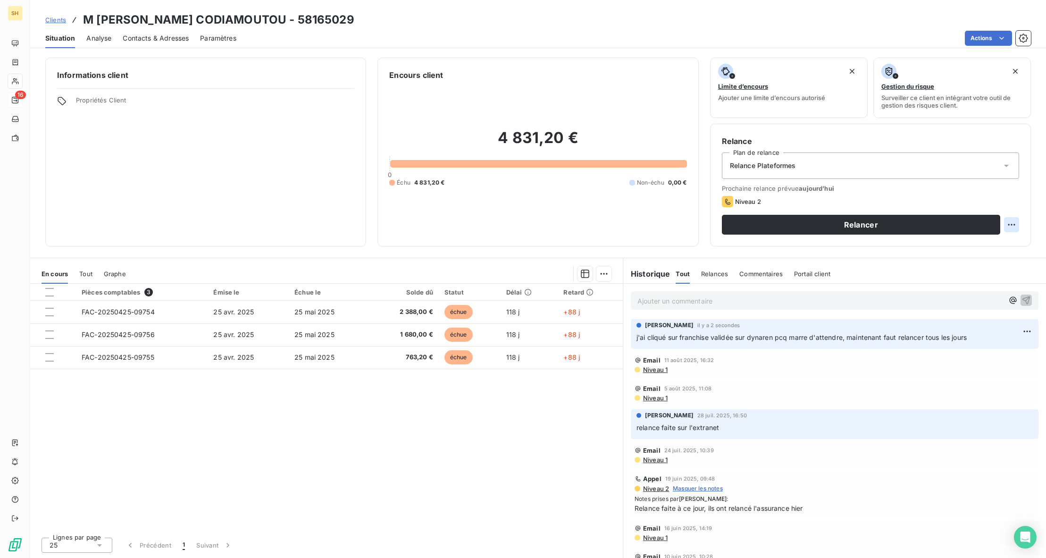
click at [1014, 225] on html "SH 16 Clients M [PERSON_NAME] CODIAMOUTOU - 58165029 Situation Analyse Contacts…" at bounding box center [523, 279] width 1046 height 558
click at [999, 245] on div "Replanifier cette action" at bounding box center [973, 245] width 84 height 15
select select "7"
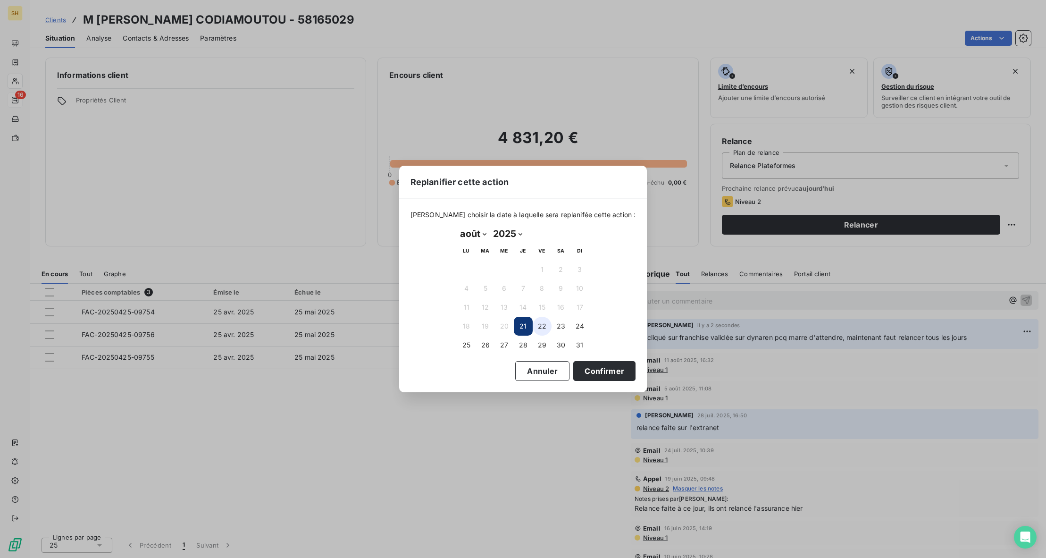
click at [542, 327] on button "22" at bounding box center [542, 326] width 19 height 19
click at [593, 369] on button "Confirmer" at bounding box center [604, 371] width 62 height 20
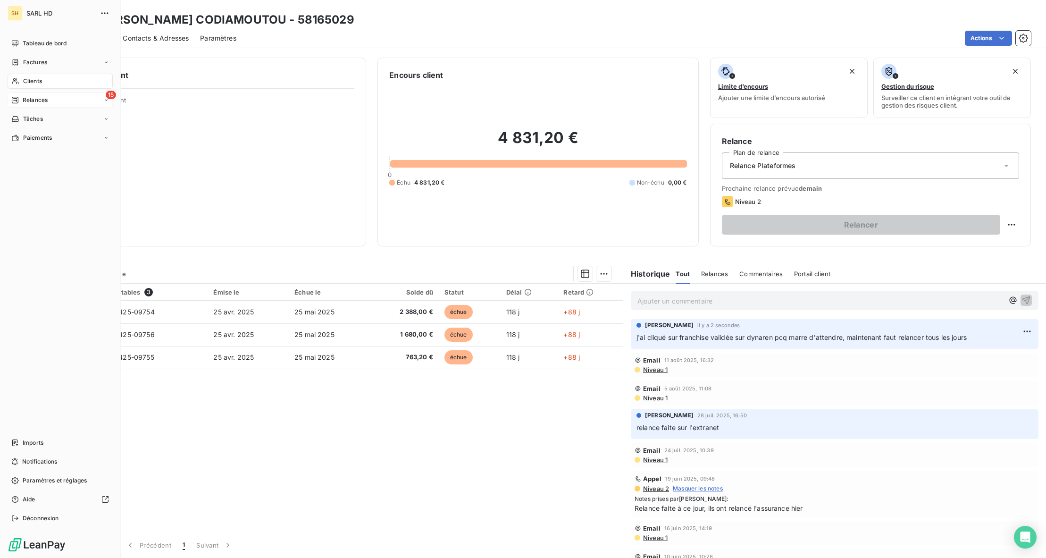
click at [18, 99] on icon at bounding box center [15, 100] width 7 height 7
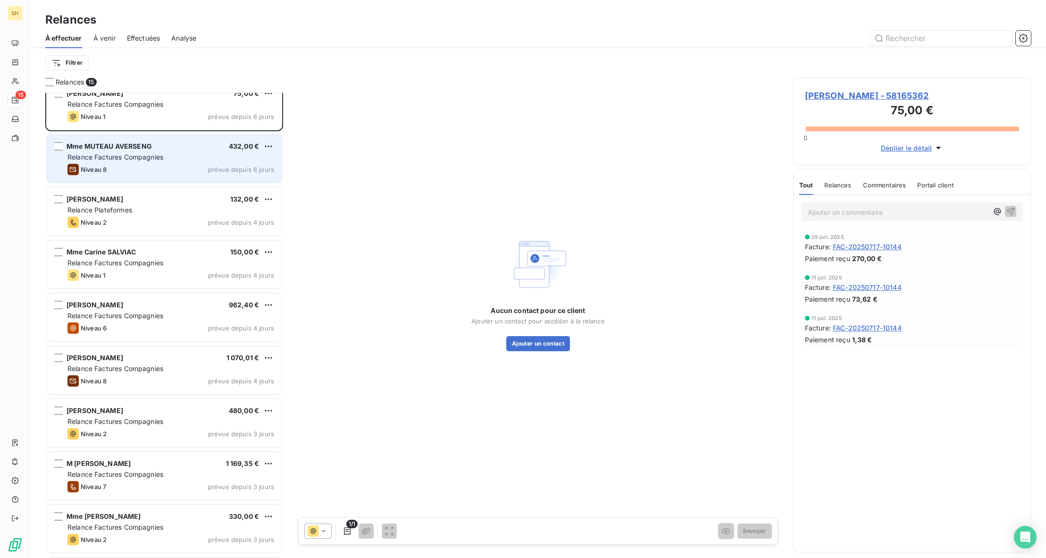
scroll to position [13, 0]
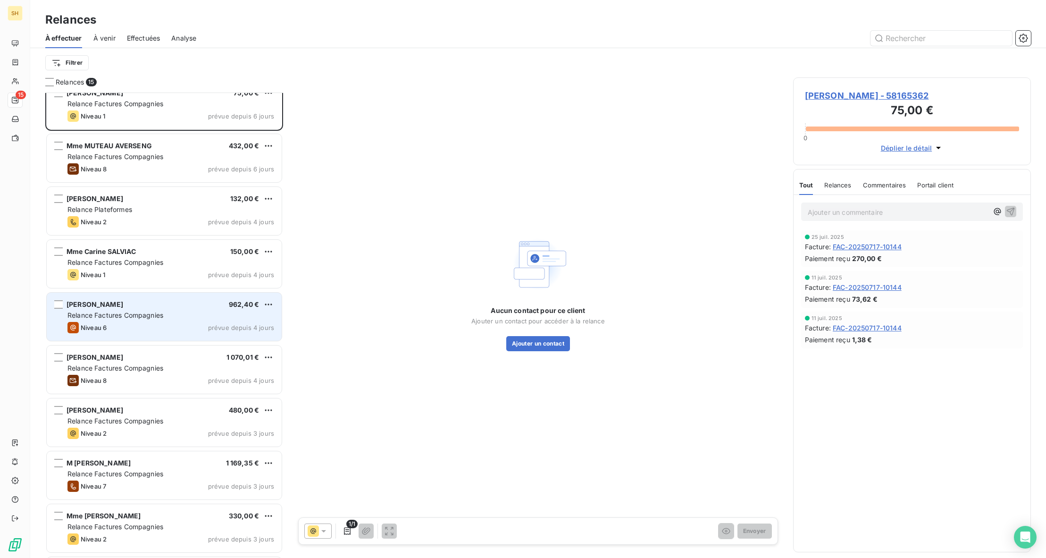
click at [178, 317] on div "Relance Factures Compagnies" at bounding box center [170, 314] width 207 height 9
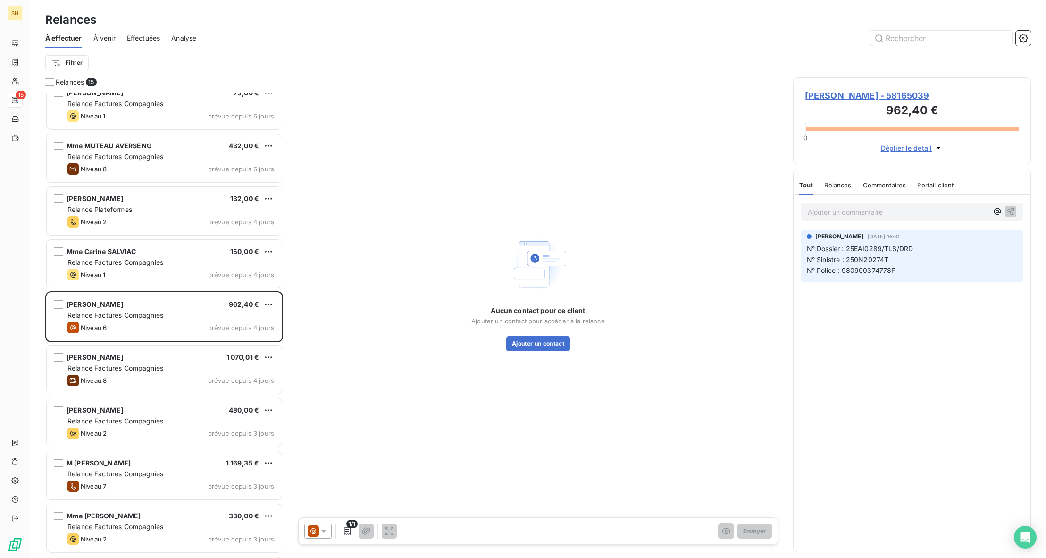
click at [826, 93] on span "[PERSON_NAME] - 58165039" at bounding box center [912, 95] width 214 height 13
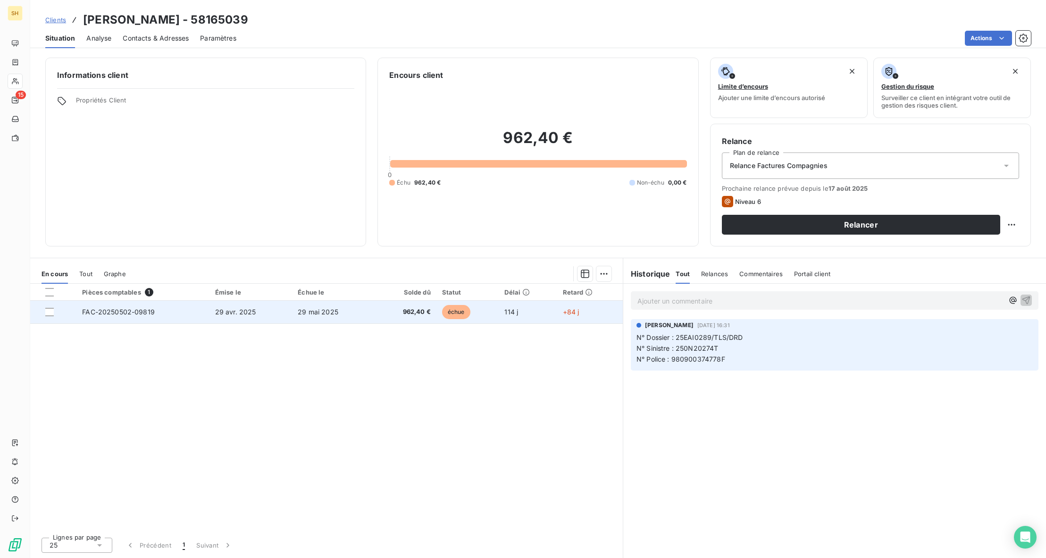
click at [135, 310] on span "FAC-20250502-09819" at bounding box center [118, 312] width 73 height 8
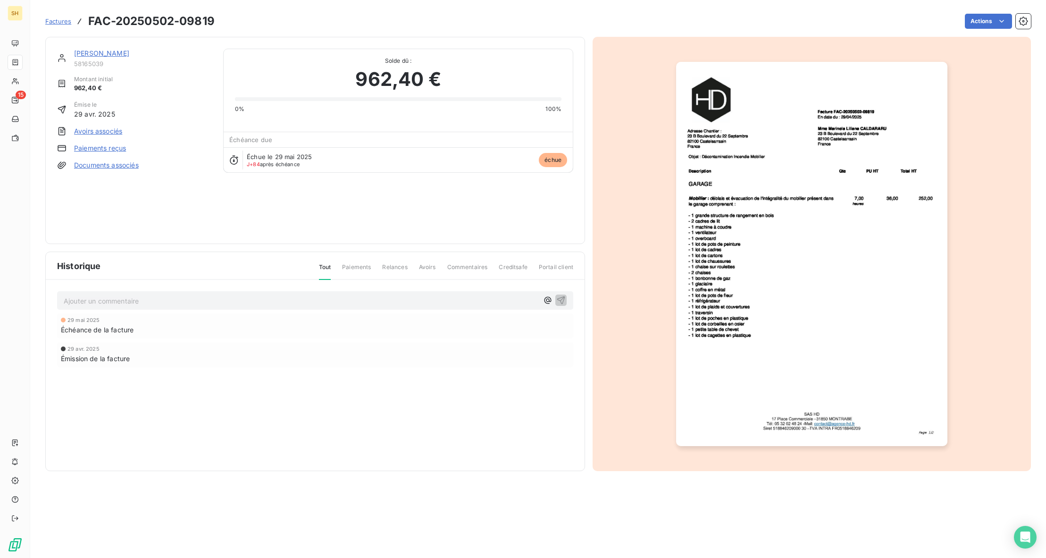
click at [129, 55] on link "[PERSON_NAME]" at bounding box center [101, 53] width 55 height 8
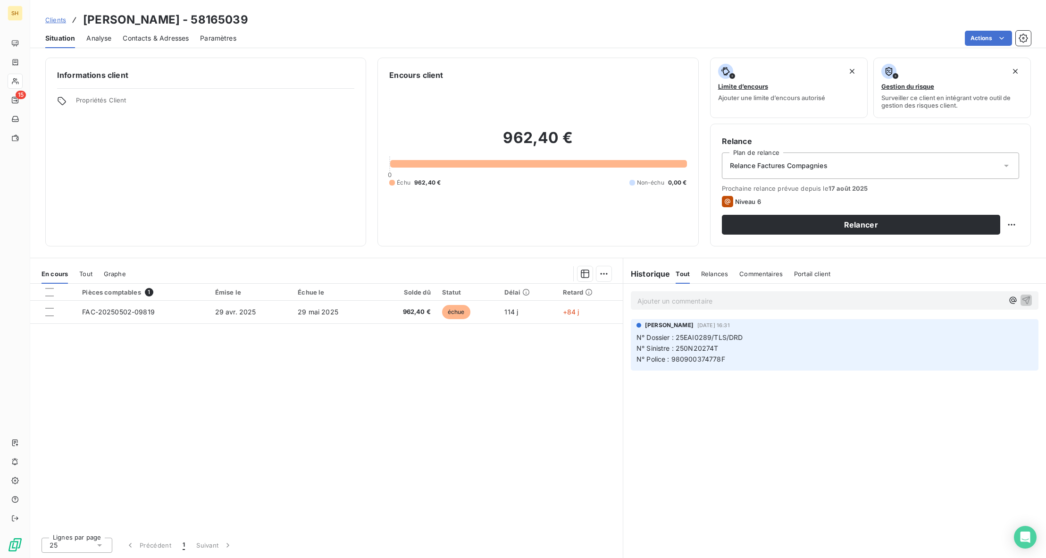
click at [757, 277] on span "Commentaires" at bounding box center [760, 274] width 43 height 8
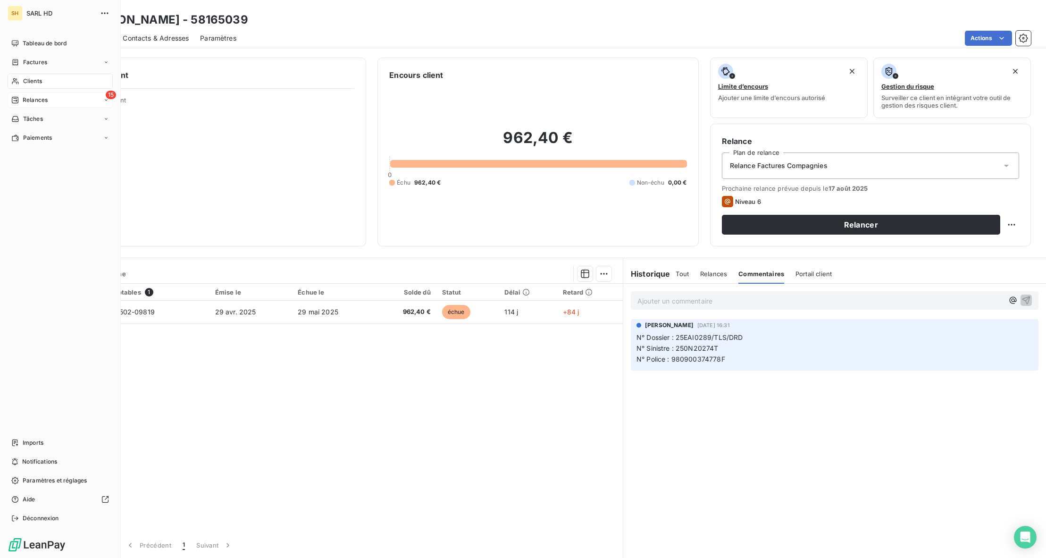
click at [49, 99] on div "15 Relances" at bounding box center [60, 99] width 105 height 15
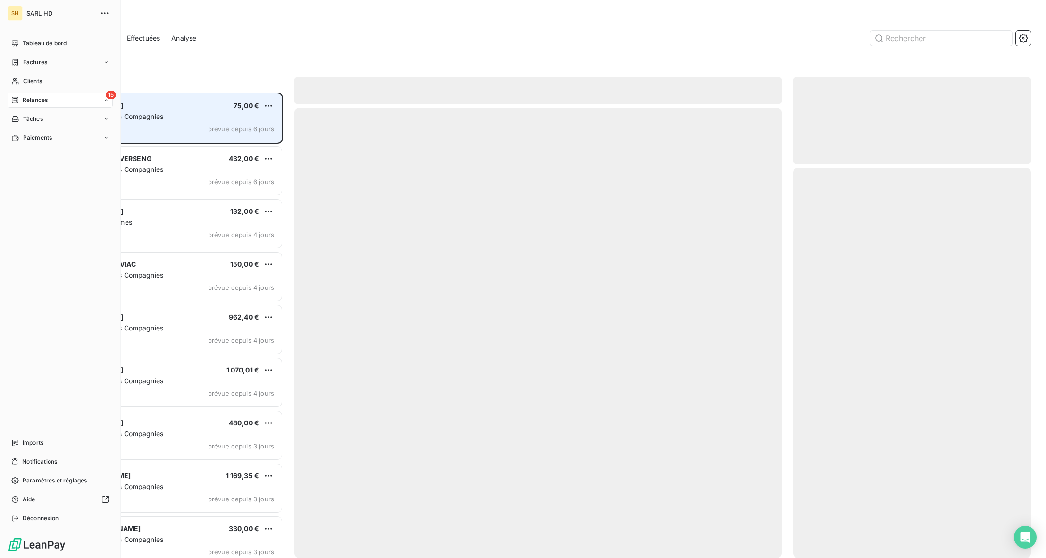
scroll to position [465, 238]
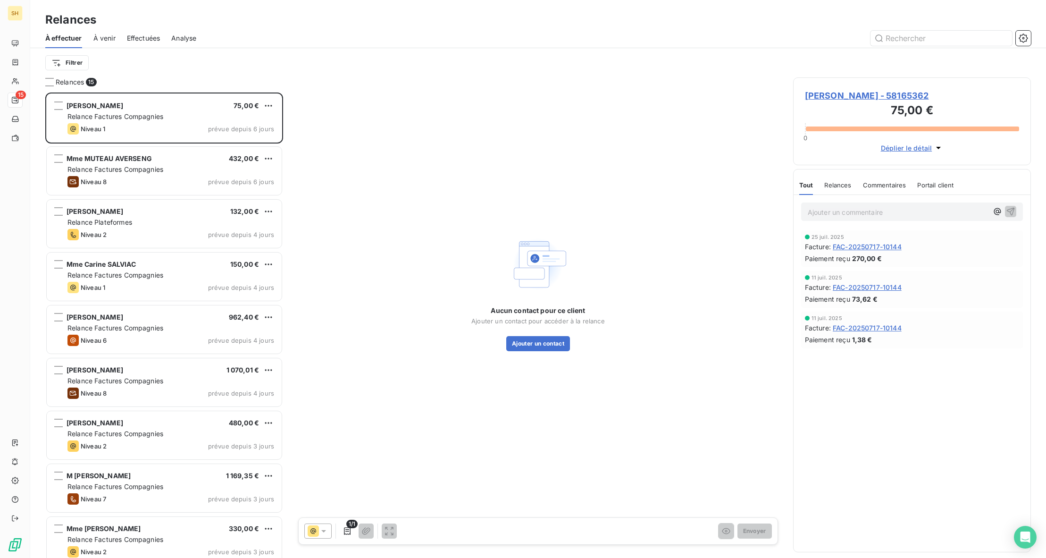
drag, startPoint x: 112, startPoint y: 39, endPoint x: 128, endPoint y: 40, distance: 16.1
click at [112, 39] on span "À venir" at bounding box center [104, 38] width 22 height 9
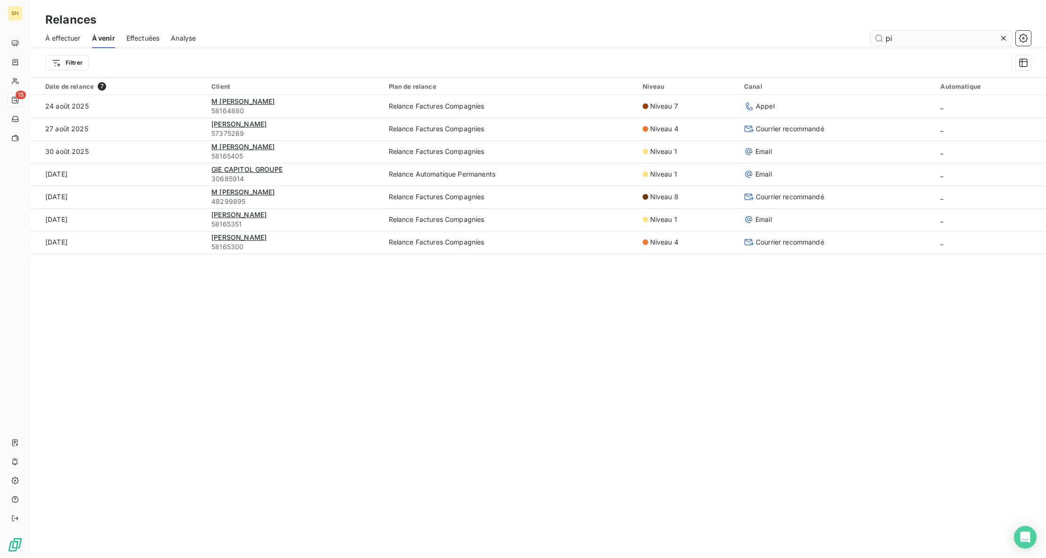
type input "p"
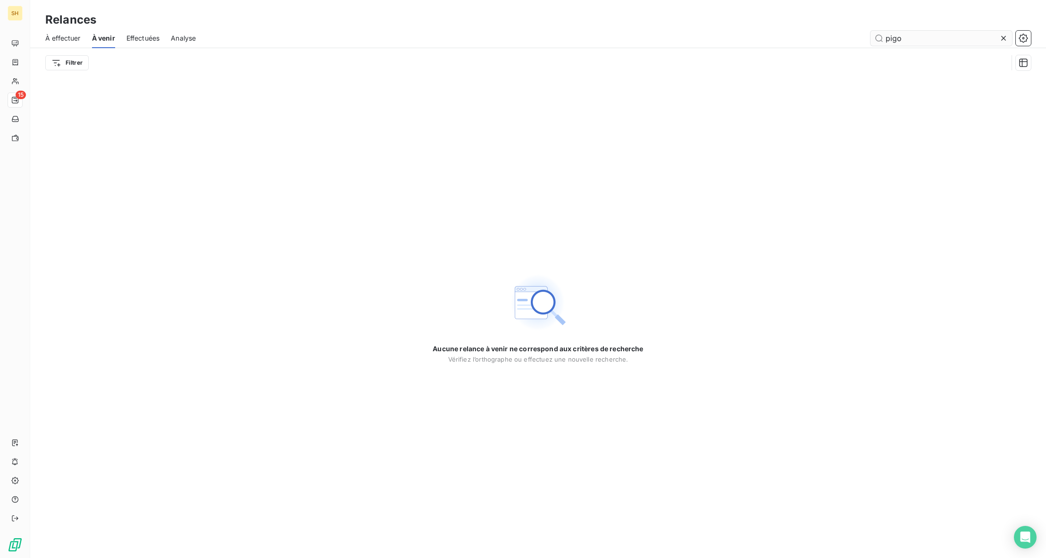
type input "pigot"
click at [79, 39] on span "À effectuer" at bounding box center [62, 38] width 35 height 9
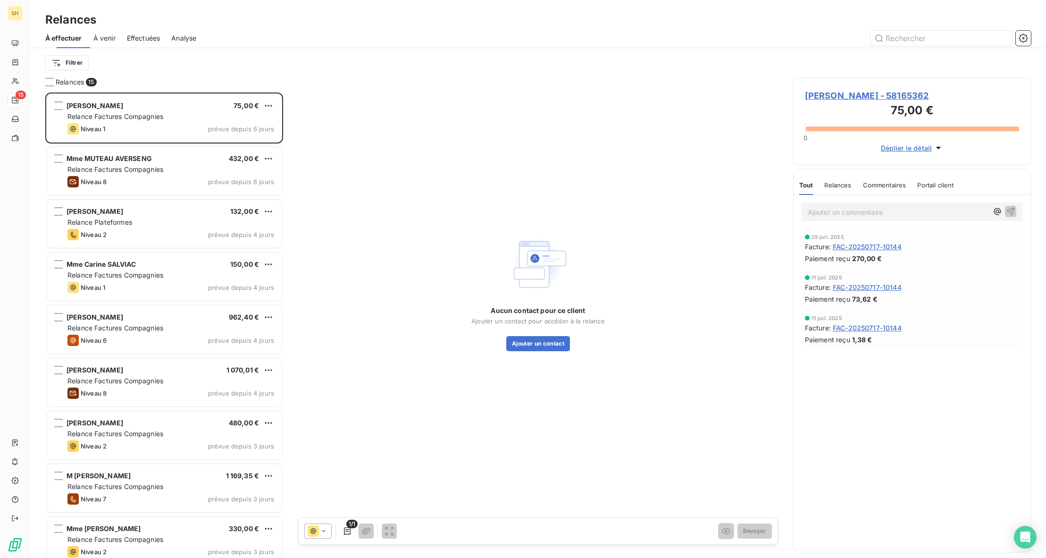
scroll to position [465, 238]
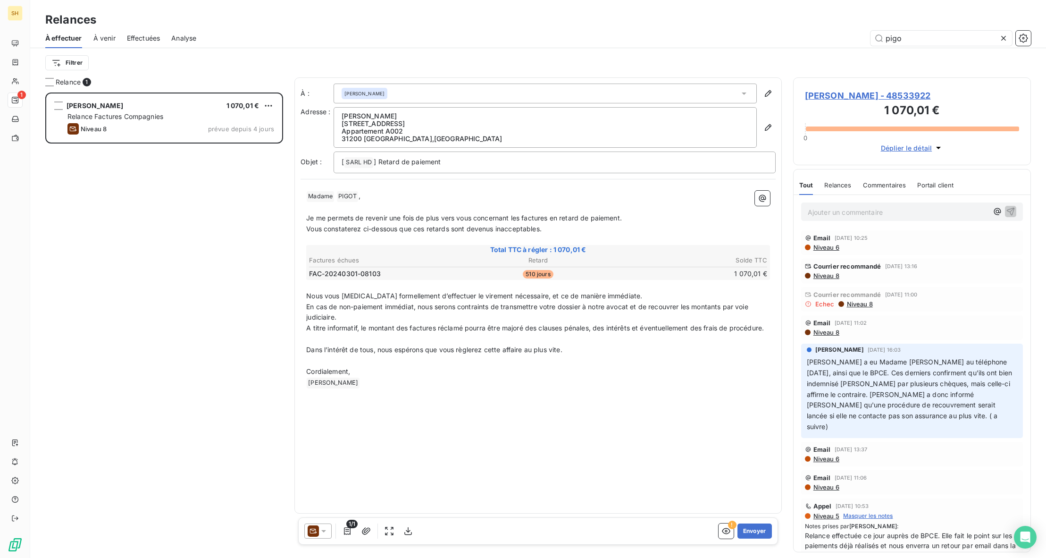
scroll to position [465, 238]
click at [877, 179] on div "Commentaires" at bounding box center [884, 185] width 43 height 20
type input "pigo"
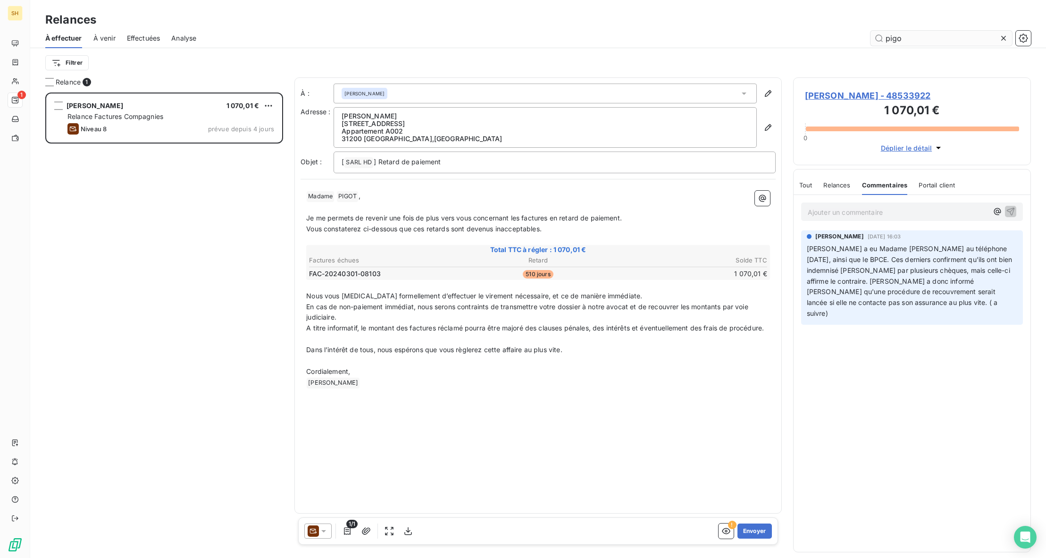
click at [1005, 40] on icon at bounding box center [1003, 38] width 5 height 5
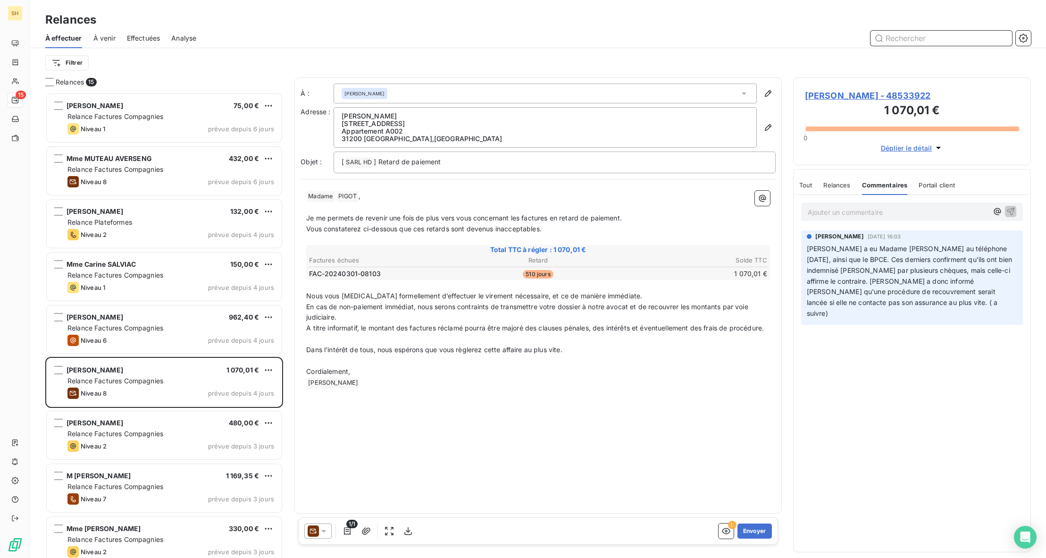
click at [979, 42] on input "text" at bounding box center [942, 38] width 142 height 15
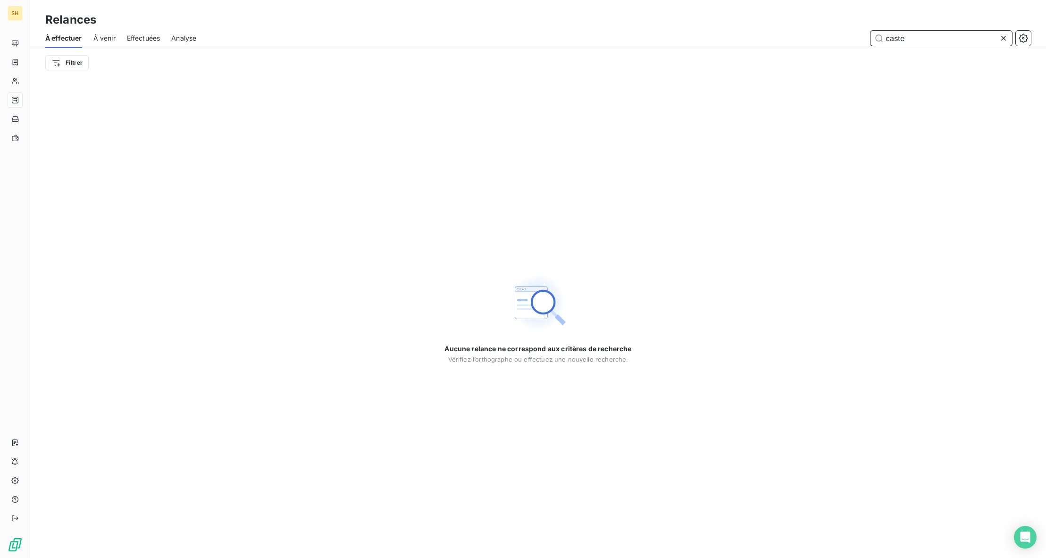
type input "castel"
click at [103, 41] on span "À venir" at bounding box center [104, 38] width 22 height 9
click at [1005, 39] on icon at bounding box center [1003, 38] width 9 height 9
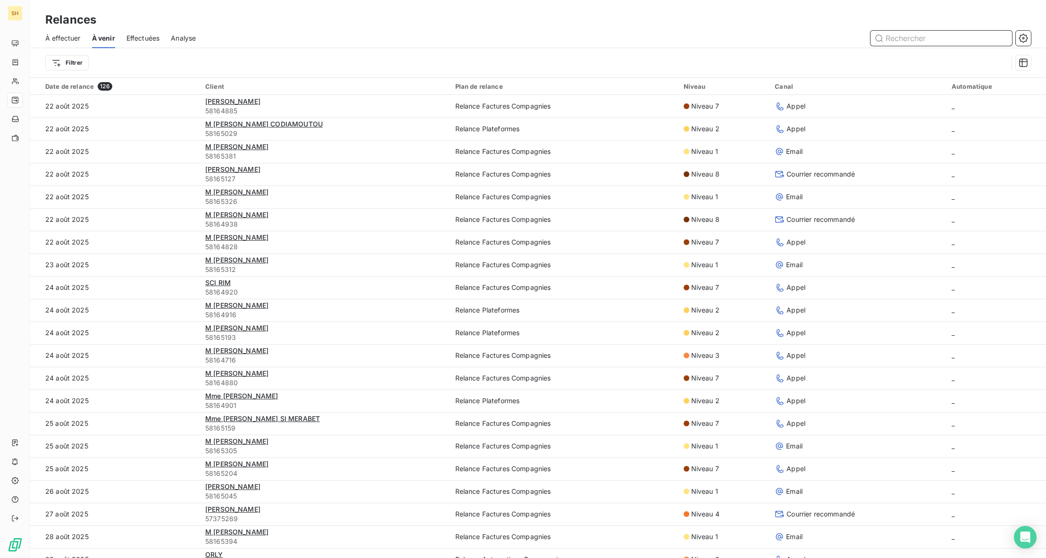
click at [1005, 39] on input "text" at bounding box center [942, 38] width 142 height 15
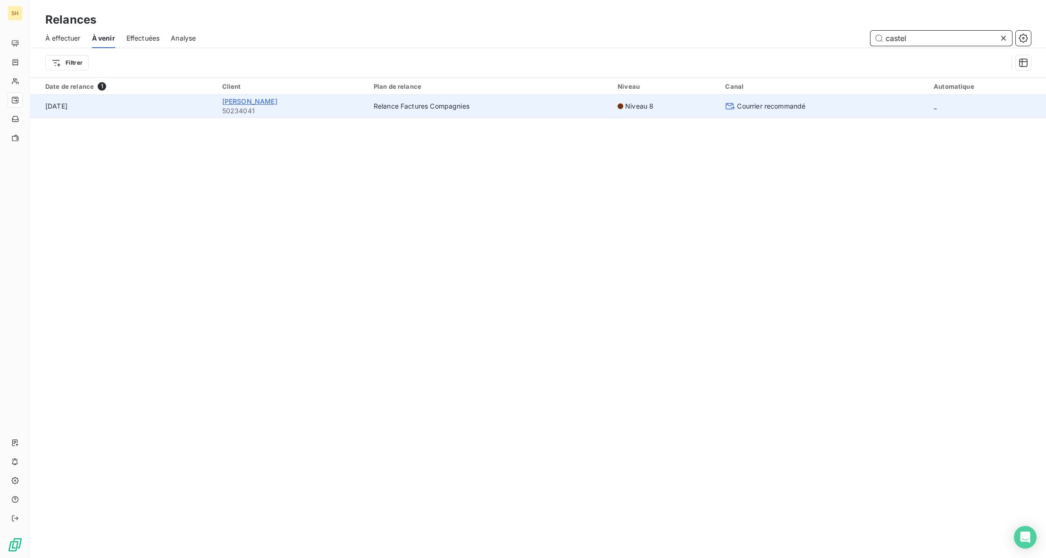
type input "castel"
click at [258, 100] on span "[PERSON_NAME]" at bounding box center [249, 101] width 55 height 8
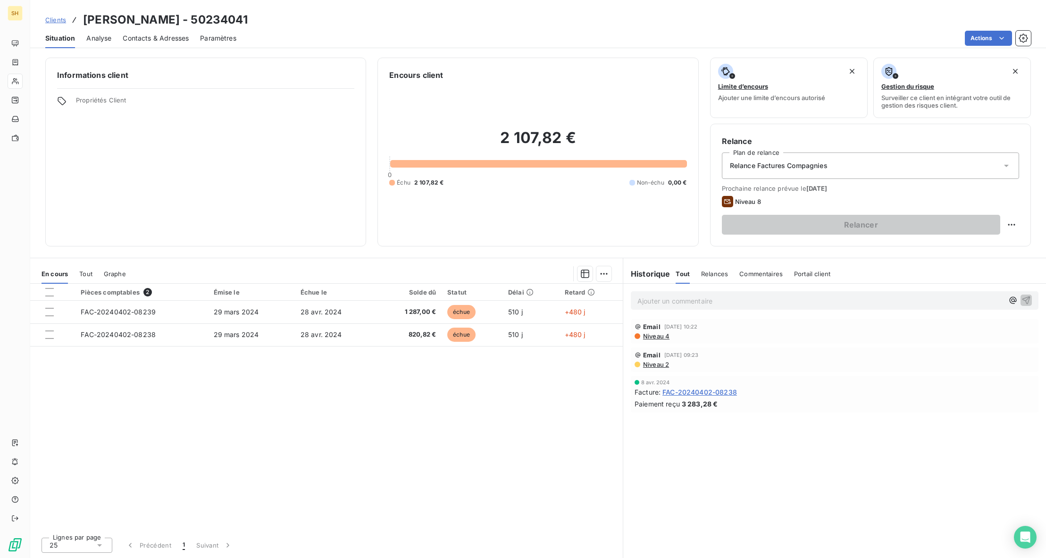
click at [763, 278] on div "Commentaires" at bounding box center [760, 274] width 43 height 20
